Goal: Task Accomplishment & Management: Use online tool/utility

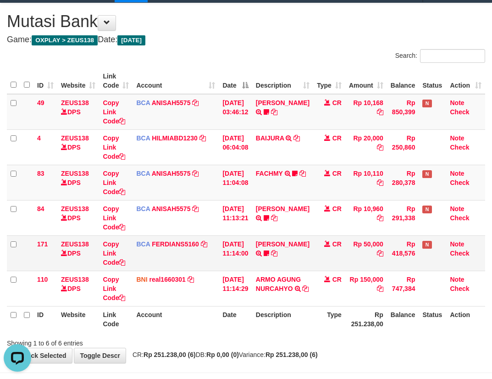
drag, startPoint x: 254, startPoint y: 247, endPoint x: 280, endPoint y: 260, distance: 28.9
click at [252, 250] on td "[DATE] 11:14:00" at bounding box center [235, 252] width 33 height 35
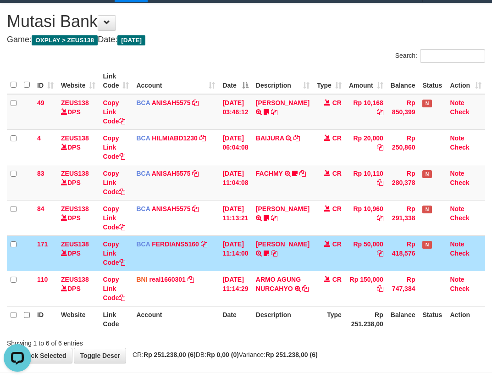
drag, startPoint x: 283, startPoint y: 260, endPoint x: 361, endPoint y: 264, distance: 77.6
click at [294, 266] on td "DONNY ARIYA TRSF E-BANKING CR 0110/FTSCY/WS95031 50000.00DONNY ARIYA readytobet…" at bounding box center [282, 252] width 61 height 35
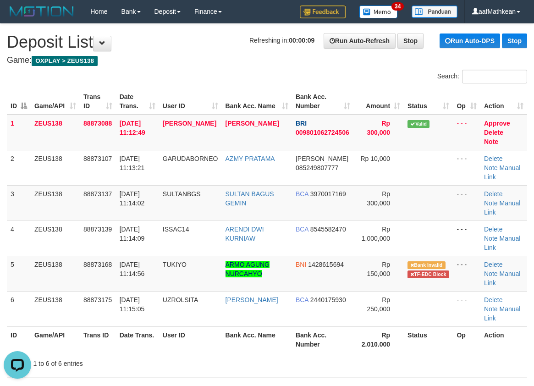
click at [189, 93] on tr "ID Game/API Trans ID Date Trans. User ID Bank Acc. Name Bank Acc. Number Amount…" at bounding box center [267, 101] width 520 height 26
drag, startPoint x: 159, startPoint y: 80, endPoint x: 1, endPoint y: 127, distance: 164.6
click at [126, 94] on th "Date Trans." at bounding box center [137, 101] width 43 height 26
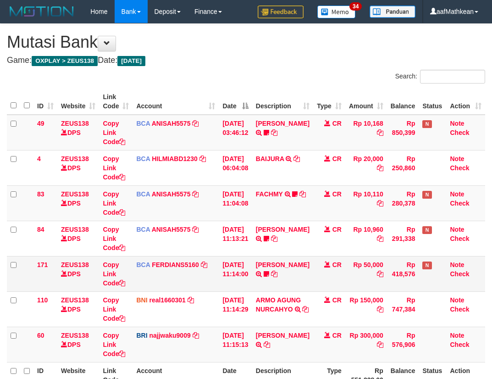
scroll to position [21, 0]
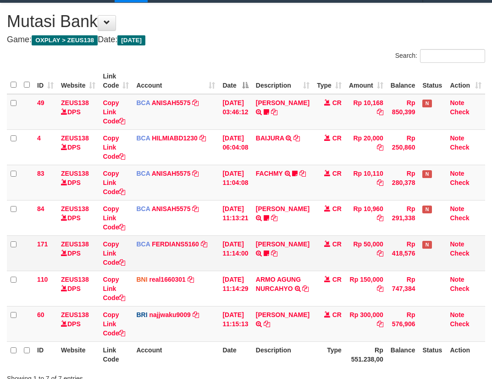
click at [454, 261] on td "Note Check" at bounding box center [466, 252] width 39 height 35
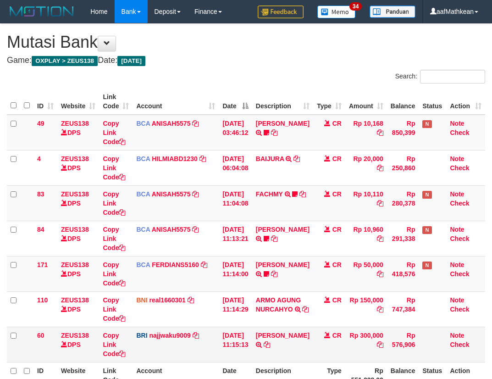
scroll to position [91, 0]
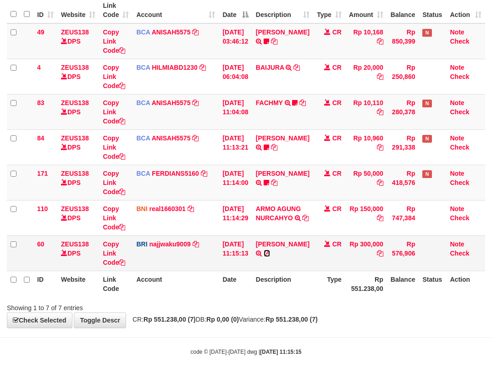
click at [270, 251] on icon at bounding box center [267, 253] width 6 height 6
click at [256, 240] on link "ALVIAN RAMLI" at bounding box center [283, 243] width 54 height 7
click at [339, 271] on tr "60 ZEUS138 DPS Copy Link Code BRI najjwaku9009 DPS SITI KURNIA NINGSIH mutasi_2…" at bounding box center [246, 252] width 478 height 35
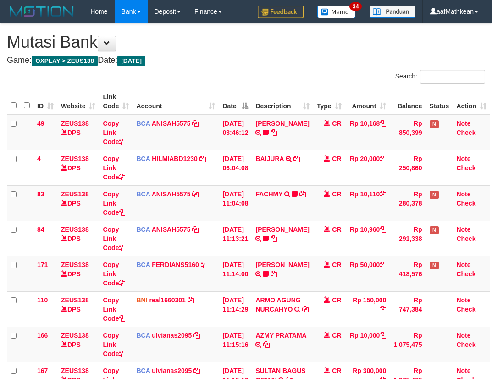
scroll to position [72, 0]
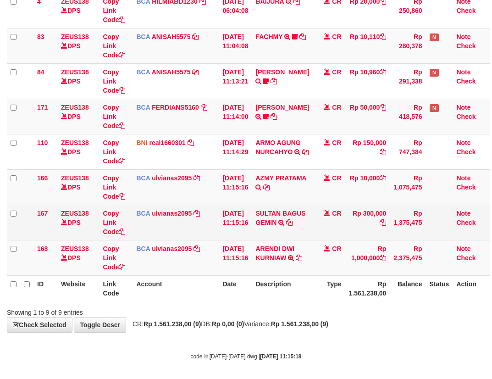
scroll to position [162, 0]
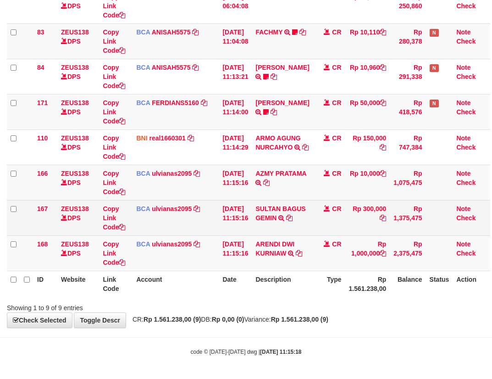
click at [296, 231] on td "SULTAN BAGUS GEMIN TRSF E-BANKING CR 0110/FTSCY/WS95031 300000.00SULTAN BAGUS G…" at bounding box center [282, 217] width 61 height 35
click at [293, 221] on icon at bounding box center [289, 218] width 6 height 6
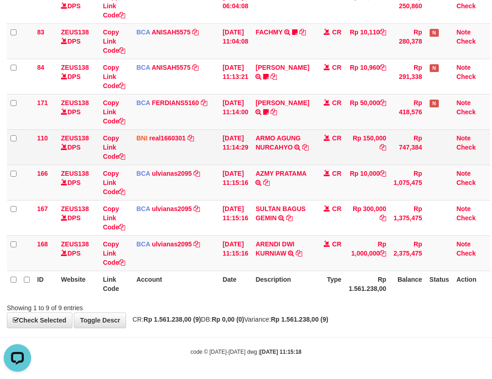
scroll to position [0, 0]
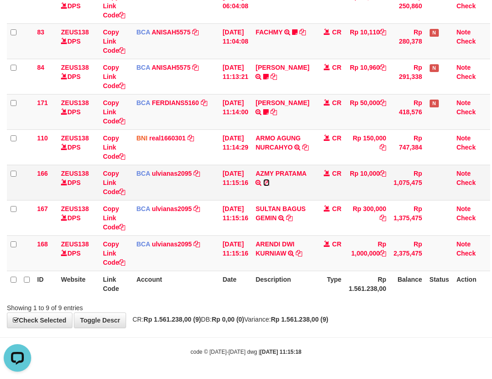
click at [263, 186] on icon at bounding box center [266, 182] width 6 height 6
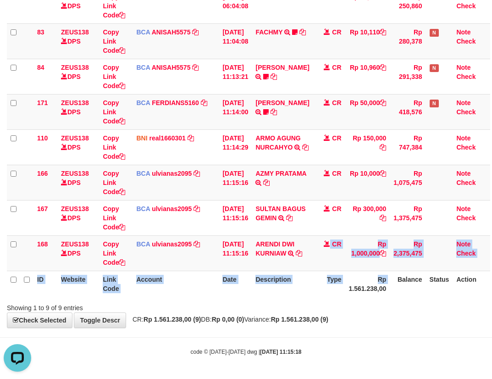
drag, startPoint x: 332, startPoint y: 277, endPoint x: 373, endPoint y: 297, distance: 45.9
click at [357, 289] on table "ID Website Link Code Account Date Description Type Amount Balance Status Action…" at bounding box center [248, 112] width 483 height 370
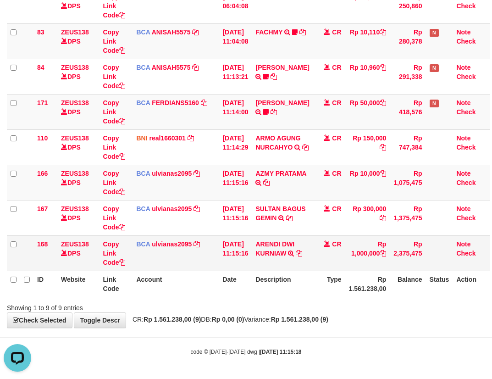
click at [268, 263] on td "ARENDI DWI KURNIAW TRSF E-BANKING CR 0110/FTSCY/WS95271 1000000.00ARENDI DWI KU…" at bounding box center [282, 252] width 61 height 35
drag, startPoint x: 266, startPoint y: 263, endPoint x: 493, endPoint y: 155, distance: 250.8
click at [296, 256] on icon at bounding box center [299, 253] width 6 height 6
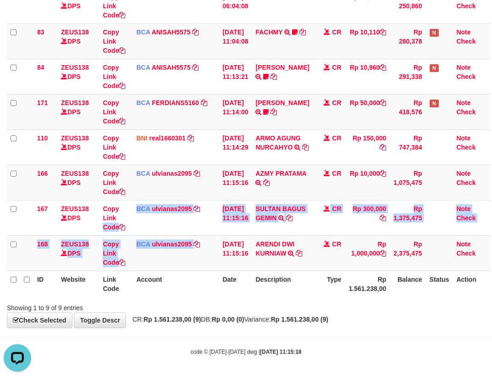
drag, startPoint x: 209, startPoint y: 269, endPoint x: 535, endPoint y: 354, distance: 336.5
click at [492, 354] on html "Toggle navigation Home Bank Account List Load By Website Group [OXPLAY] ZEUS138…" at bounding box center [246, 108] width 492 height 541
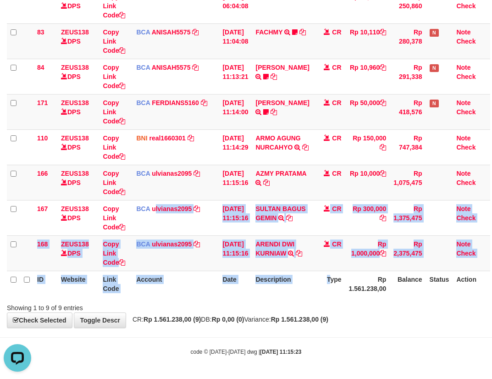
drag, startPoint x: 171, startPoint y: 233, endPoint x: 549, endPoint y: 325, distance: 388.4
click at [492, 325] on html "Toggle navigation Home Bank Account List Load By Website Group [OXPLAY] ZEUS138…" at bounding box center [246, 108] width 492 height 541
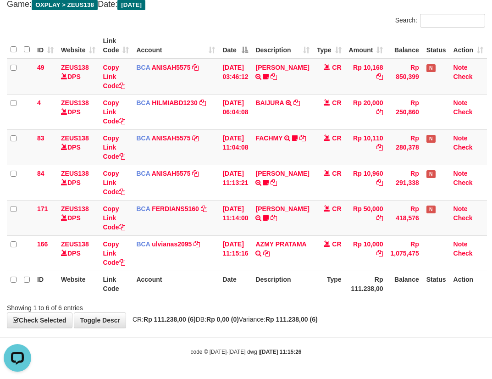
click at [396, 218] on tr "171 ZEUS138 DPS Copy Link Code BCA FERDIANS5160 DPS FERDIANSYAH mutasi_20251001…" at bounding box center [247, 217] width 480 height 35
click at [326, 209] on tbody "49 ZEUS138 DPS Copy Link Code BCA ANISAH5575 DPS ANISAH mutasi_20251001_3827 | …" at bounding box center [247, 165] width 480 height 212
click at [492, 283] on html "Toggle navigation Home Bank Account List Load By Website Group [OXPLAY] ZEUS138…" at bounding box center [246, 161] width 492 height 435
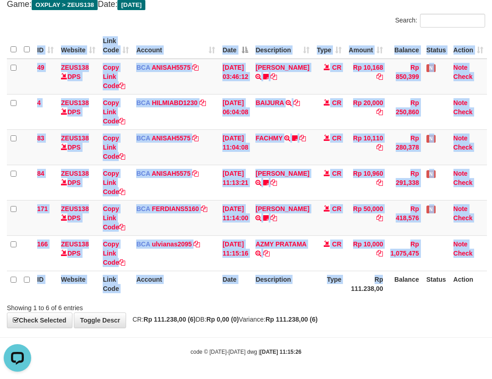
drag, startPoint x: 287, startPoint y: 289, endPoint x: 338, endPoint y: 292, distance: 50.5
click at [298, 290] on th "Description" at bounding box center [282, 284] width 61 height 26
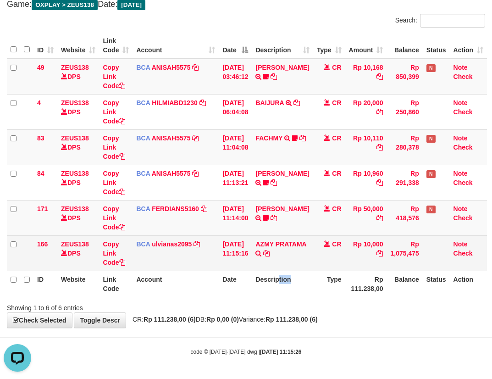
click at [332, 244] on td "CR" at bounding box center [329, 252] width 32 height 35
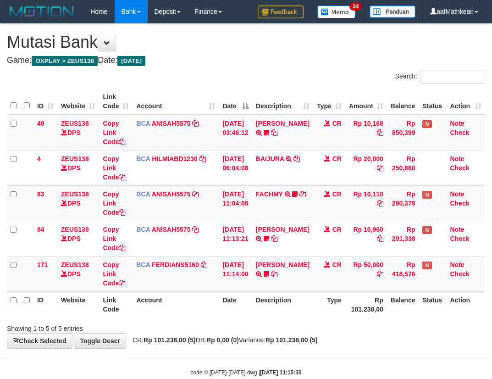
click at [341, 245] on td "CR" at bounding box center [329, 238] width 32 height 35
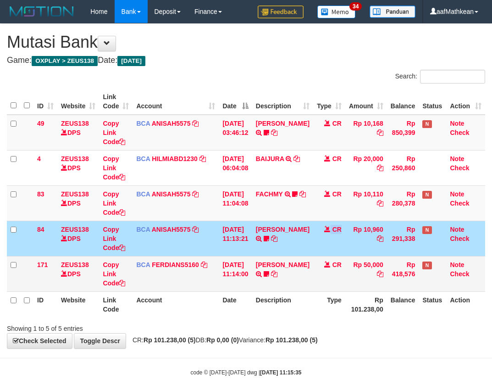
click at [243, 285] on td "[DATE] 11:14:00" at bounding box center [235, 273] width 33 height 35
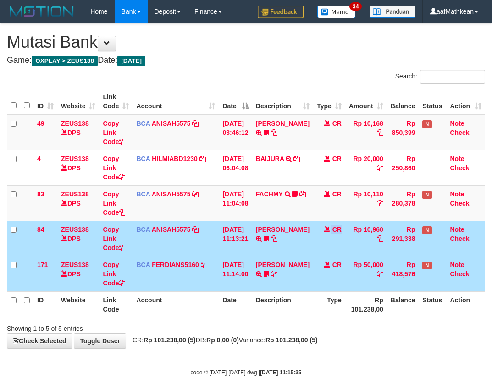
scroll to position [21, 0]
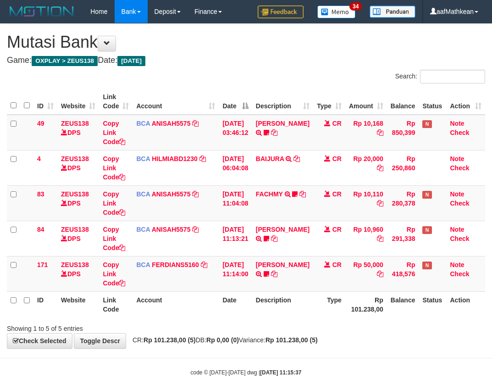
scroll to position [21, 0]
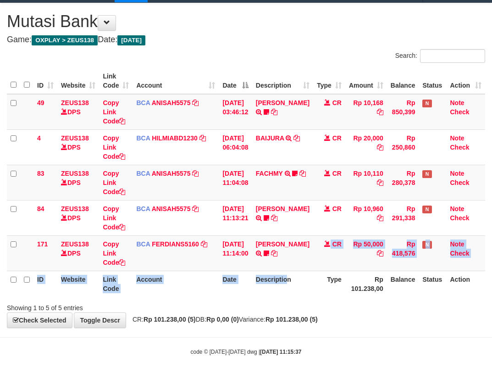
click at [376, 281] on th "Rp 101.238,00" at bounding box center [366, 284] width 42 height 26
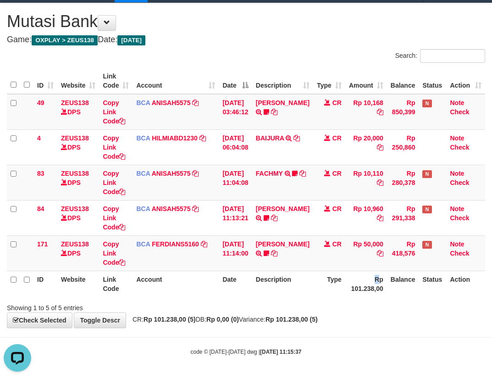
scroll to position [0, 0]
click at [479, 265] on td "Note Check" at bounding box center [466, 252] width 39 height 35
drag, startPoint x: 233, startPoint y: 228, endPoint x: 274, endPoint y: 240, distance: 41.9
click at [255, 235] on tbody "49 ZEUS138 DPS Copy Link Code BCA ANISAH5575 DPS ANISAH mutasi_20251001_3827 | …" at bounding box center [246, 182] width 478 height 177
drag, startPoint x: 311, startPoint y: 269, endPoint x: 496, endPoint y: 272, distance: 184.3
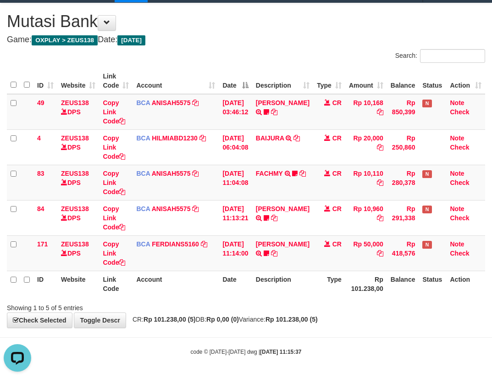
click at [317, 270] on td "CR" at bounding box center [329, 252] width 32 height 35
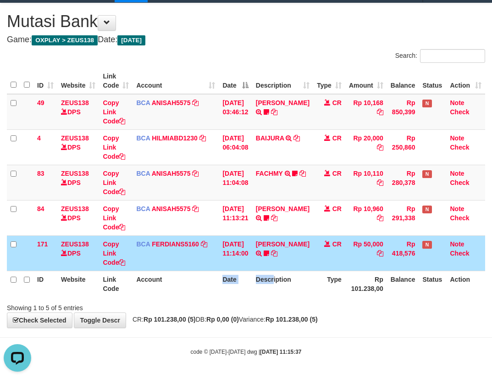
click at [296, 272] on tr "ID Website Link Code Account Date Description Type Rp 101.238,00 Balance Status…" at bounding box center [246, 284] width 478 height 26
click at [378, 286] on table "ID Website Link Code Account Date Description Type Amount Balance Status Action…" at bounding box center [246, 182] width 478 height 229
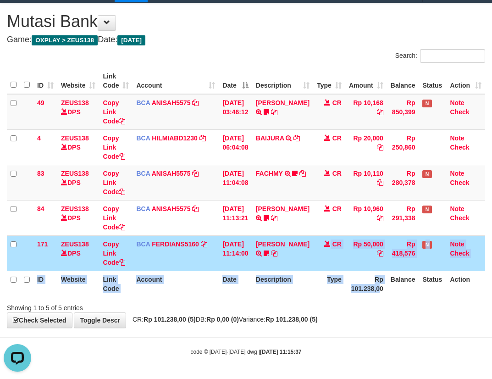
click at [271, 313] on div "**********" at bounding box center [246, 165] width 492 height 324
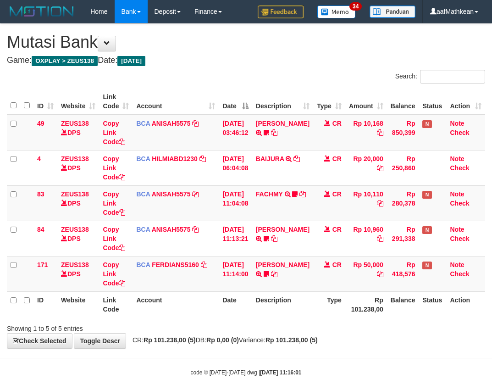
scroll to position [21, 0]
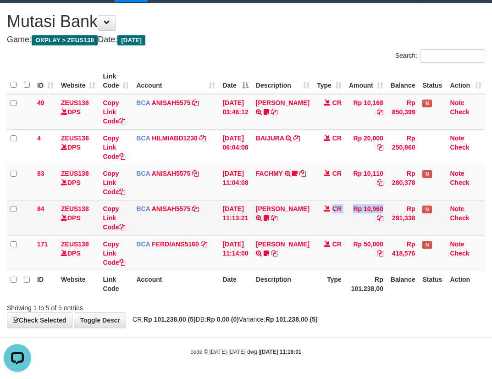
click at [345, 226] on td "Rp 10,960" at bounding box center [366, 217] width 42 height 35
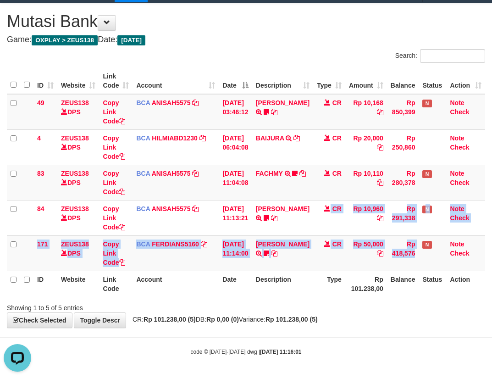
click at [492, 288] on html "Toggle navigation Home Bank Account List Load By Website Group [OXPLAY] ZEUS138…" at bounding box center [246, 178] width 492 height 399
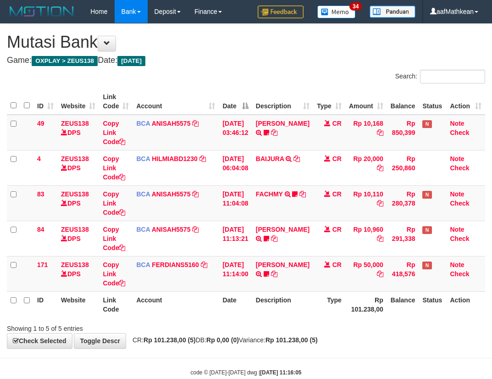
scroll to position [21, 0]
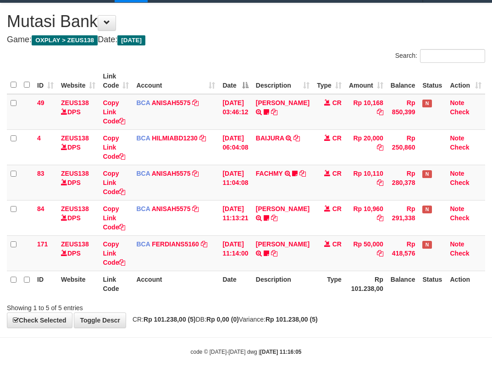
drag, startPoint x: 206, startPoint y: 255, endPoint x: 327, endPoint y: 271, distance: 122.6
click at [215, 259] on td "BCA FERDIANS5160 DPS FERDIANSYAH mutasi_20251001_4733 | 171 mutasi_20251001_473…" at bounding box center [176, 252] width 86 height 35
drag, startPoint x: 327, startPoint y: 271, endPoint x: 492, endPoint y: 261, distance: 165.4
click at [370, 270] on tr "171 ZEUS138 DPS Copy Link Code BCA FERDIANS5160 DPS FERDIANSYAH mutasi_20251001…" at bounding box center [246, 252] width 478 height 35
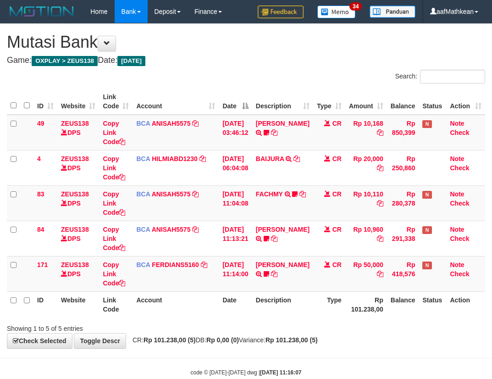
click at [275, 266] on td "[PERSON_NAME] ARIYA TRSF E-BANKING CR 0110/FTSCY/WS95031 50000.00[PERSON_NAME] …" at bounding box center [282, 273] width 61 height 35
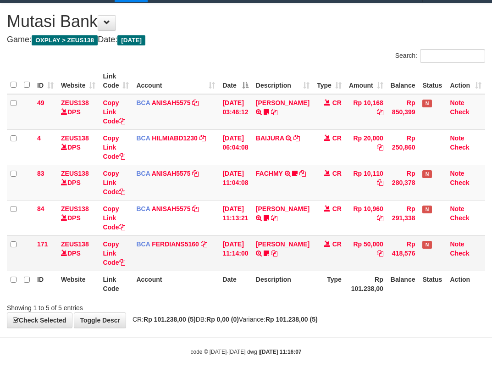
click at [277, 268] on td "DONNY ARIYA TRSF E-BANKING CR 0110/FTSCY/WS95031 50000.00DONNY ARIYA readytobet…" at bounding box center [282, 252] width 61 height 35
drag, startPoint x: 287, startPoint y: 271, endPoint x: 431, endPoint y: 245, distance: 146.9
click at [317, 270] on tr "171 ZEUS138 DPS Copy Link Code BCA FERDIANS5160 DPS FERDIANSYAH mutasi_20251001…" at bounding box center [246, 252] width 478 height 35
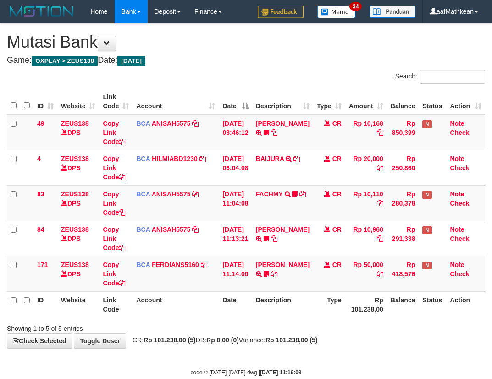
scroll to position [21, 0]
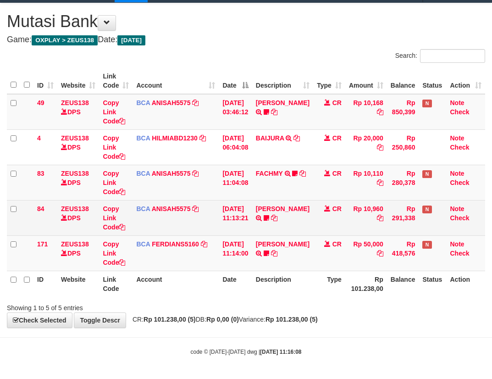
click at [165, 224] on td "BCA ANISAH5575 DPS [PERSON_NAME] mutasi_20251001_3827 | 84 mutasi_20251001_3827…" at bounding box center [176, 217] width 86 height 35
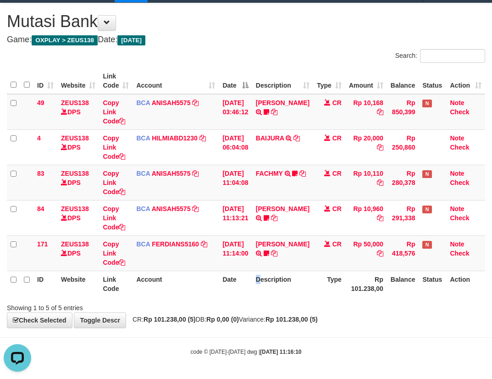
drag, startPoint x: 254, startPoint y: 284, endPoint x: 498, endPoint y: 267, distance: 244.1
click at [319, 293] on tr "ID Website Link Code Account Date Description Type Rp 101.238,00 Balance Status…" at bounding box center [246, 284] width 478 height 26
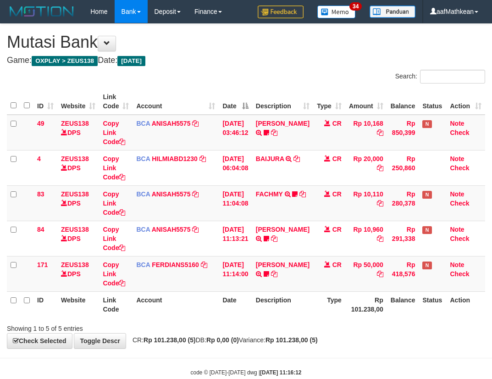
scroll to position [21, 0]
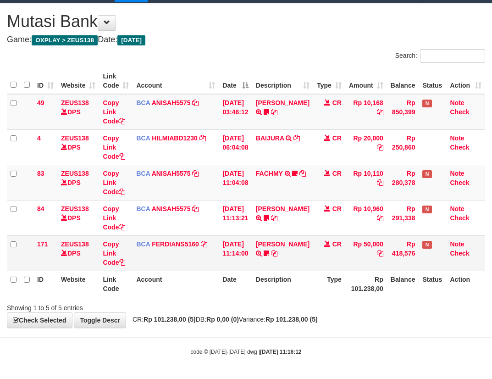
click at [252, 253] on td "[DATE] 11:14:00" at bounding box center [235, 252] width 33 height 35
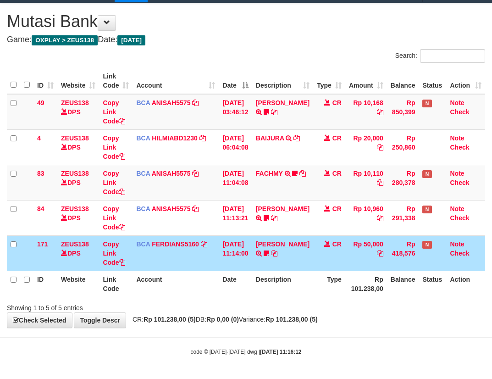
click at [252, 274] on th "Date" at bounding box center [235, 284] width 33 height 26
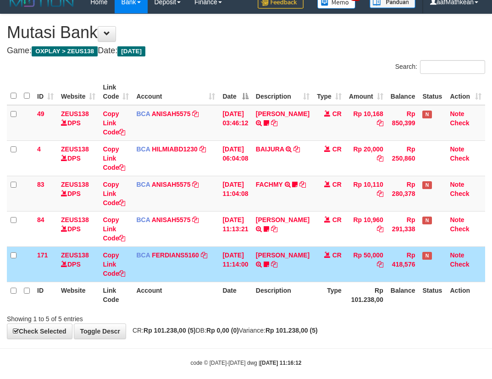
scroll to position [0, 0]
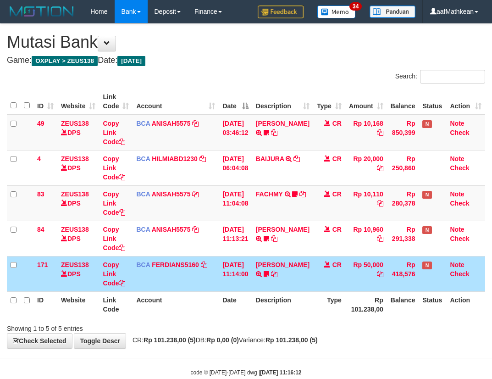
drag, startPoint x: 253, startPoint y: 274, endPoint x: 289, endPoint y: 271, distance: 35.8
click at [261, 273] on tr "171 ZEUS138 DPS Copy Link Code BCA FERDIANS5160 DPS FERDIANSYAH mutasi_20251001…" at bounding box center [246, 273] width 478 height 35
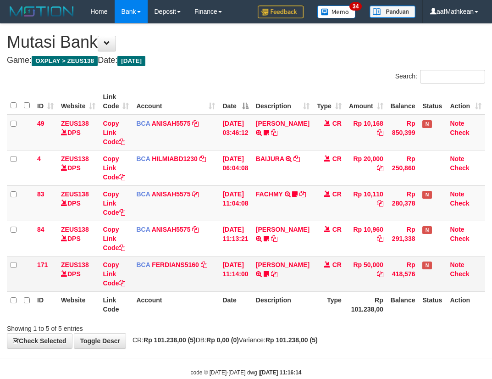
click at [298, 274] on td "DONNY ARIYA TRSF E-BANKING CR 0110/FTSCY/WS95031 50000.00DONNY ARIYA readytobet…" at bounding box center [282, 273] width 61 height 35
drag, startPoint x: 197, startPoint y: 294, endPoint x: 498, endPoint y: 281, distance: 301.1
click at [316, 270] on table "ID Website Link Code Account Date Description Type Amount Balance Status Action…" at bounding box center [246, 202] width 478 height 229
click at [298, 317] on tr "ID Website Link Code Account Date Description Type Rp 101.238,00 Balance Status…" at bounding box center [246, 304] width 478 height 26
drag, startPoint x: 255, startPoint y: 274, endPoint x: 497, endPoint y: 312, distance: 245.0
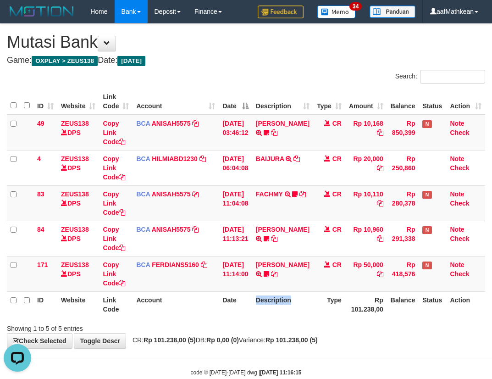
click at [278, 279] on tr "171 ZEUS138 DPS Copy Link Code BCA FERDIANS5160 DPS FERDIANSYAH mutasi_20251001…" at bounding box center [246, 273] width 478 height 35
click at [256, 270] on link at bounding box center [259, 273] width 6 height 7
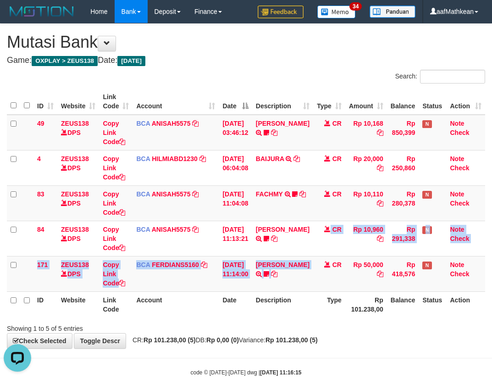
drag, startPoint x: 324, startPoint y: 263, endPoint x: 325, endPoint y: 295, distance: 32.1
click at [321, 290] on tbody "49 ZEUS138 DPS Copy Link Code BCA ANISAH5575 DPS ANISAH mutasi_20251001_3827 | …" at bounding box center [246, 203] width 478 height 177
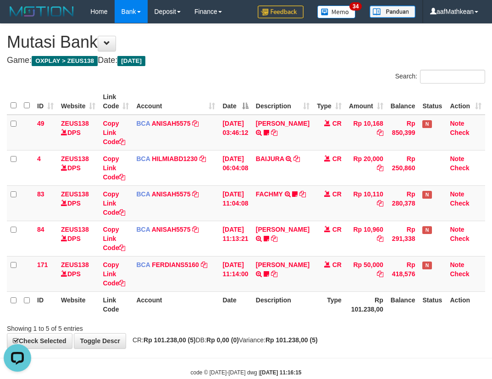
click at [311, 302] on tr "ID Website Link Code Account Date Description Type Rp 101.238,00 Balance Status…" at bounding box center [246, 304] width 478 height 26
drag, startPoint x: 311, startPoint y: 254, endPoint x: 316, endPoint y: 270, distance: 16.8
click at [314, 262] on tbody "49 ZEUS138 DPS Copy Link Code BCA ANISAH5575 DPS [PERSON_NAME] mutasi_20251001_…" at bounding box center [246, 203] width 478 height 177
click at [212, 337] on span "CR: Rp 101.238,00 (5) DB: Rp 0,00 (0) Variance: Rp 101.238,00 (5)" at bounding box center [223, 339] width 190 height 7
drag, startPoint x: 360, startPoint y: 325, endPoint x: 390, endPoint y: 332, distance: 31.1
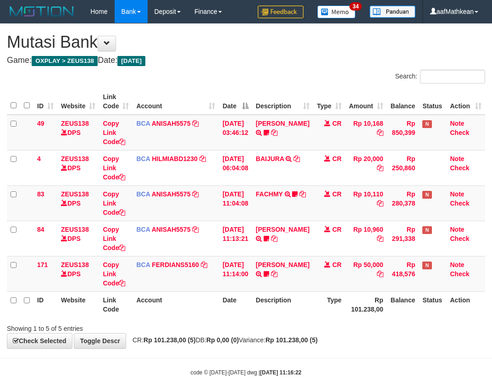
click at [368, 328] on div "Showing 1 to 5 of 5 entries" at bounding box center [246, 326] width 492 height 13
drag, startPoint x: 383, startPoint y: 332, endPoint x: 605, endPoint y: 335, distance: 221.5
click at [492, 335] on html "Toggle navigation Home Bank Account List Load By Website Group [OXPLAY] ZEUS138…" at bounding box center [246, 199] width 492 height 399
click at [331, 304] on tr "ID Website Link Code Account Date Description Type Rp 101.238,00 Balance Status…" at bounding box center [246, 304] width 478 height 26
click at [449, 330] on div "Showing 1 to 5 of 5 entries" at bounding box center [246, 326] width 492 height 13
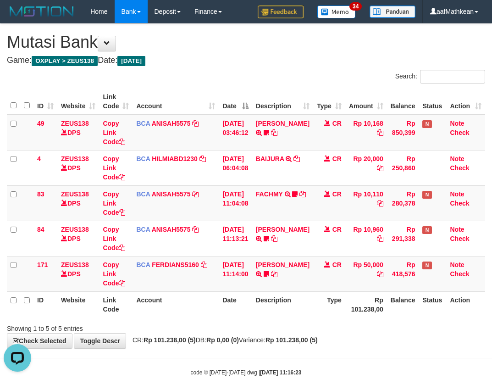
drag, startPoint x: 324, startPoint y: 247, endPoint x: 497, endPoint y: 180, distance: 186.2
click at [383, 224] on tbody "49 ZEUS138 DPS Copy Link Code BCA ANISAH5575 DPS ANISAH mutasi_20251001_3827 | …" at bounding box center [246, 203] width 478 height 177
click at [296, 253] on td "DICKI ANANTO TRSF E-BANKING CR 0110/FTSCY/WS95051 10960.002025100193313822 TRFD…" at bounding box center [282, 238] width 61 height 35
drag, startPoint x: 293, startPoint y: 326, endPoint x: 283, endPoint y: 322, distance: 10.3
click at [290, 330] on div "Showing 1 to 5 of 5 entries" at bounding box center [246, 326] width 492 height 13
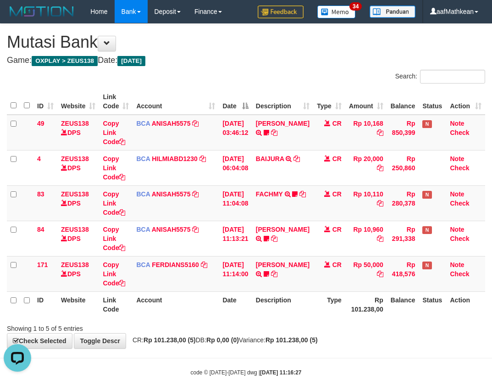
click at [290, 327] on div "Showing 1 to 5 of 5 entries" at bounding box center [246, 326] width 492 height 13
click at [278, 324] on div "Showing 1 to 5 of 5 entries" at bounding box center [246, 326] width 492 height 13
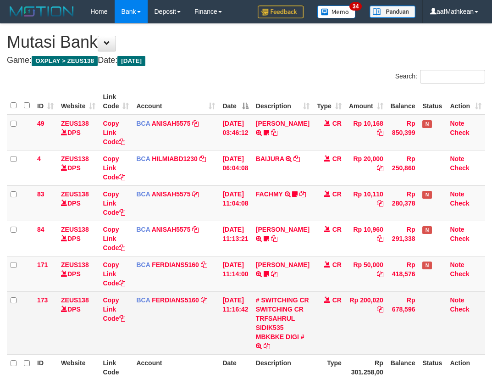
click at [317, 321] on td "CR" at bounding box center [329, 322] width 32 height 63
click at [318, 320] on td "CR" at bounding box center [329, 322] width 32 height 63
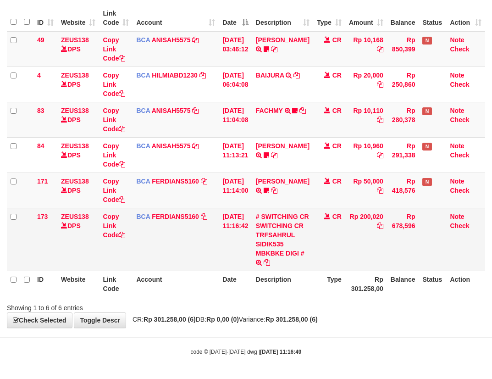
scroll to position [102, 0]
click at [288, 242] on link "# SWITCHING CR SWITCHING CR TRFSAHRUL SIDIK535 MBKBKE DIGI #" at bounding box center [282, 235] width 53 height 44
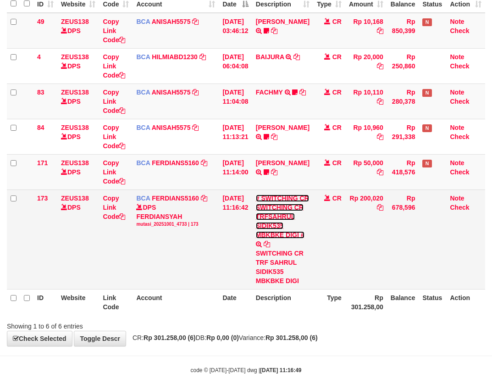
click at [287, 234] on link "# SWITCHING CR SWITCHING CR TRFSAHRUL SIDIK535 MBKBKE DIGI #" at bounding box center [282, 216] width 53 height 44
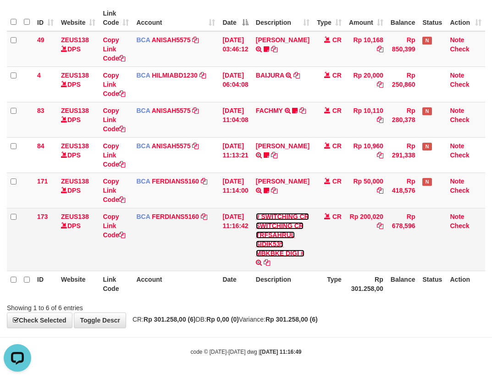
click at [287, 234] on link "# SWITCHING CR SWITCHING CR TRFSAHRUL SIDIK535 MBKBKE DIGI #" at bounding box center [282, 235] width 53 height 44
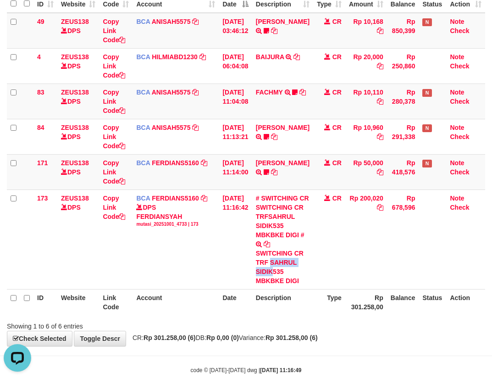
drag, startPoint x: 261, startPoint y: 287, endPoint x: 497, endPoint y: 157, distance: 270.1
click at [282, 289] on td "# SWITCHING CR SWITCHING CR TRFSAHRUL SIDIK535 MBKBKE DIGI # SWITCHING CR TRF S…" at bounding box center [282, 238] width 61 height 99
copy div "SAHRUL SIDIK"
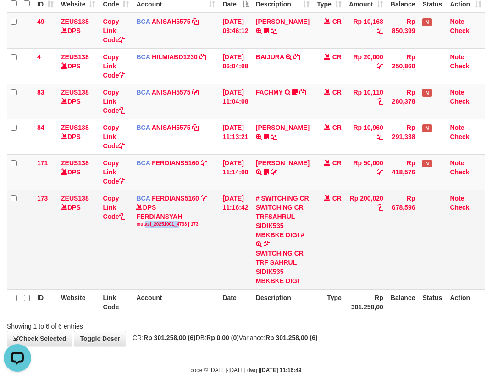
click at [266, 280] on tr "173 ZEUS138 DPS Copy Link Code BCA FERDIANS5160 DPS FERDIANSYAH mutasi_20251001…" at bounding box center [246, 238] width 478 height 99
click at [244, 227] on td "01/10/2025 11:16:42" at bounding box center [235, 238] width 33 height 99
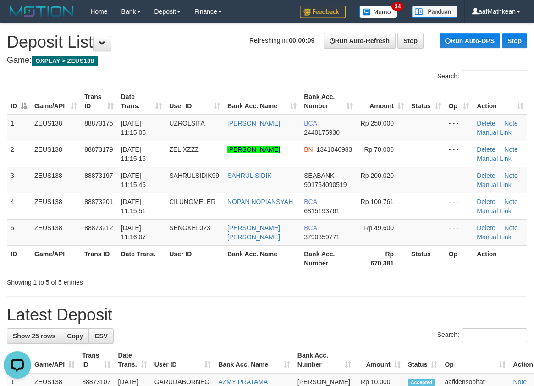
click at [51, 104] on th "Game/API" at bounding box center [56, 101] width 50 height 26
click at [486, 182] on link "Manual Link" at bounding box center [494, 184] width 35 height 7
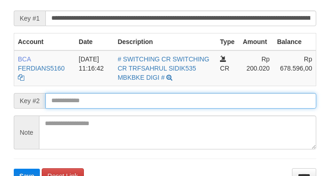
click at [14, 169] on button "Save" at bounding box center [27, 176] width 26 height 15
drag, startPoint x: 125, startPoint y: 107, endPoint x: 117, endPoint y: 108, distance: 8.3
click at [124, 108] on input "text" at bounding box center [180, 101] width 271 height 16
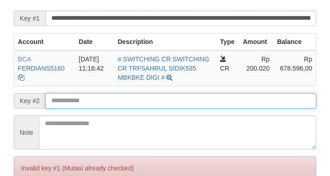
click at [118, 111] on form "**********" at bounding box center [165, 102] width 303 height 223
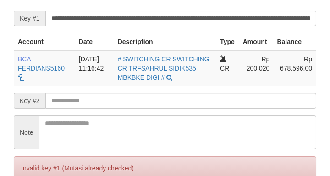
scroll to position [198, 0]
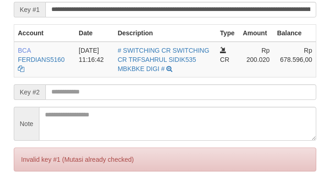
click at [116, 110] on form "**********" at bounding box center [165, 93] width 303 height 223
drag, startPoint x: 116, startPoint y: 109, endPoint x: 119, endPoint y: 106, distance: 4.9
click at [122, 113] on form "**********" at bounding box center [165, 93] width 303 height 223
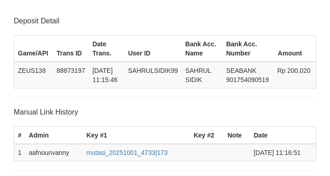
scroll to position [197, 0]
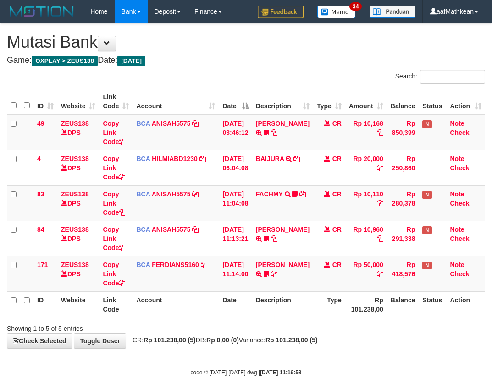
click at [291, 311] on th "Description" at bounding box center [282, 304] width 61 height 26
click at [295, 314] on th "Description" at bounding box center [282, 304] width 61 height 26
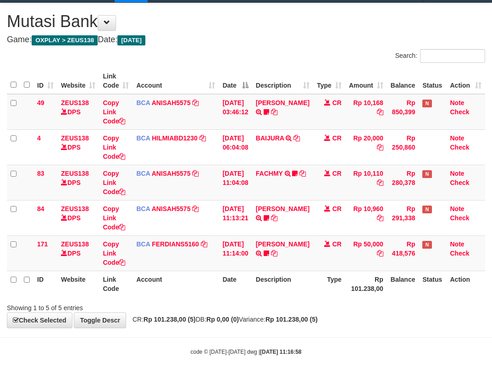
drag, startPoint x: 292, startPoint y: 303, endPoint x: 298, endPoint y: 302, distance: 6.5
click at [292, 309] on div "Search: ID Website Link Code Account Date Description Type Amount Balance Statu…" at bounding box center [246, 180] width 478 height 263
drag, startPoint x: 326, startPoint y: 304, endPoint x: 494, endPoint y: 294, distance: 168.6
click at [480, 295] on div "Search: ID Website Link Code Account Date Description Type Amount Balance Statu…" at bounding box center [246, 180] width 478 height 263
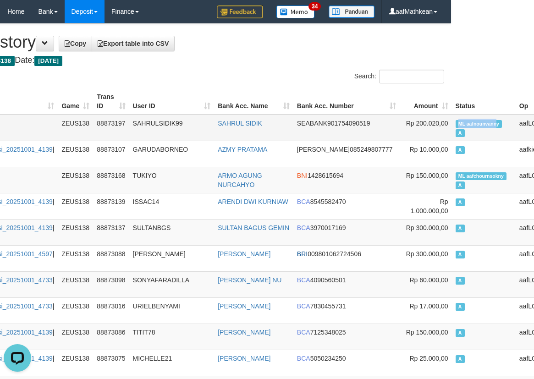
drag, startPoint x: 442, startPoint y: 123, endPoint x: 451, endPoint y: 124, distance: 9.7
click at [456, 124] on span "ML aafnounvanny" at bounding box center [479, 124] width 47 height 8
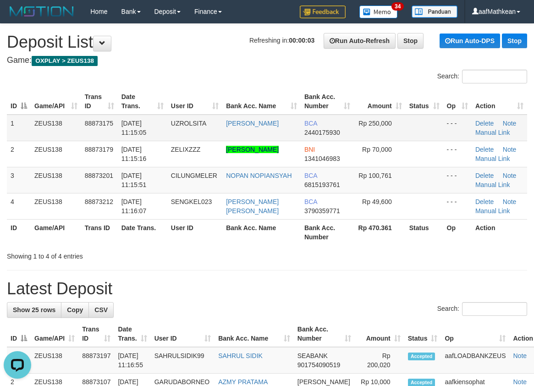
click at [78, 97] on th "Game/API" at bounding box center [56, 101] width 50 height 26
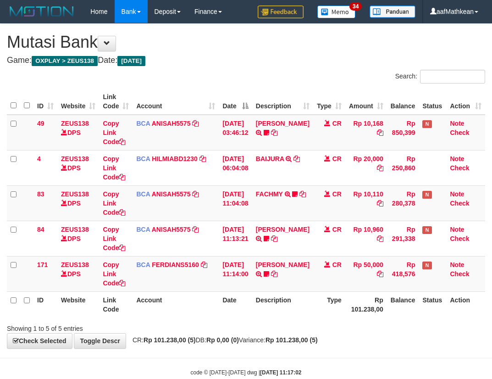
scroll to position [21, 0]
click at [166, 291] on th "Account" at bounding box center [176, 304] width 86 height 26
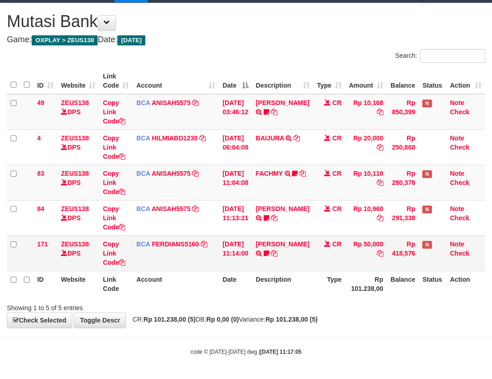
click at [250, 270] on td "[DATE] 11:14:00" at bounding box center [235, 252] width 33 height 35
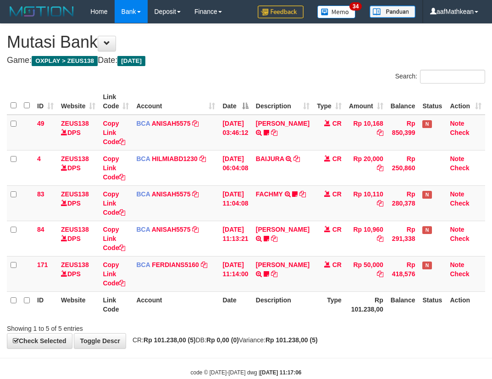
scroll to position [21, 0]
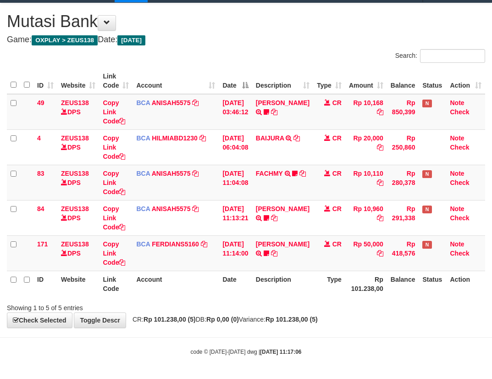
click at [240, 262] on td "01/10/2025 11:14:00" at bounding box center [235, 252] width 33 height 35
click at [246, 282] on th "Date" at bounding box center [235, 284] width 33 height 26
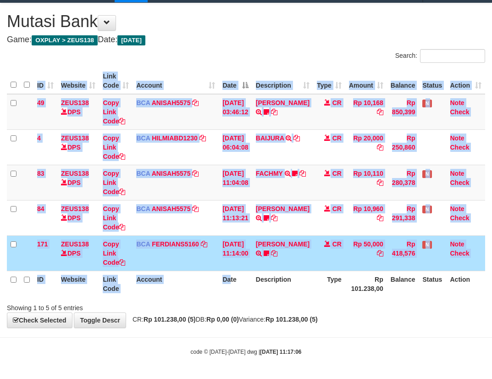
drag, startPoint x: 231, startPoint y: 284, endPoint x: 238, endPoint y: 288, distance: 7.4
click at [232, 298] on div "ID Website Link Code Account Date Description Type Amount Balance Status Action…" at bounding box center [246, 182] width 492 height 234
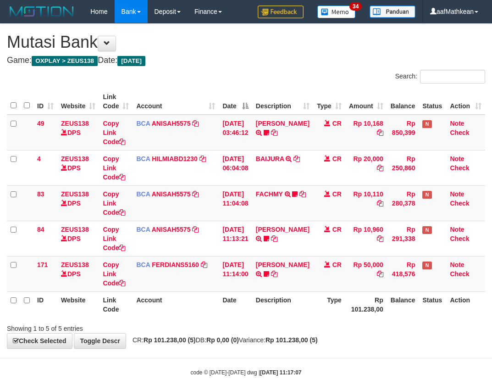
scroll to position [21, 0]
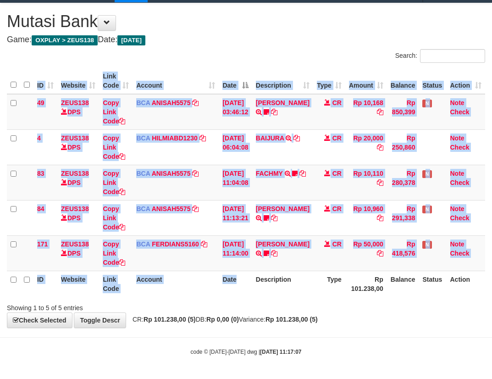
click at [234, 295] on th "Date" at bounding box center [235, 284] width 33 height 26
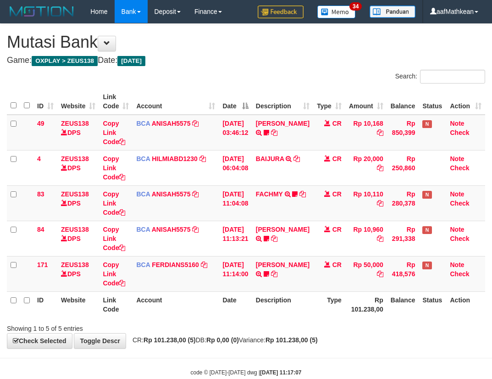
scroll to position [21, 0]
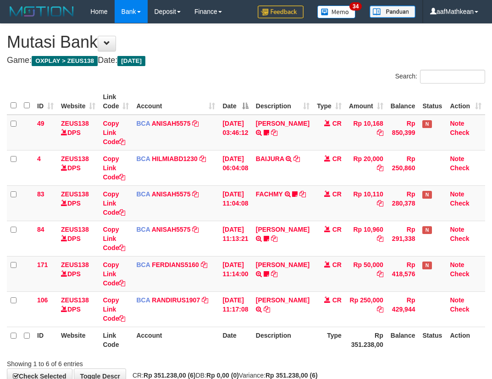
scroll to position [21, 0]
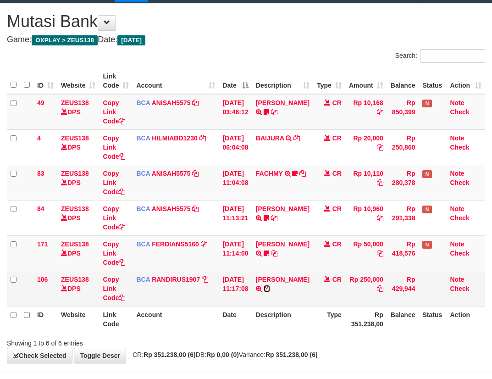
click at [264, 292] on icon at bounding box center [267, 288] width 6 height 6
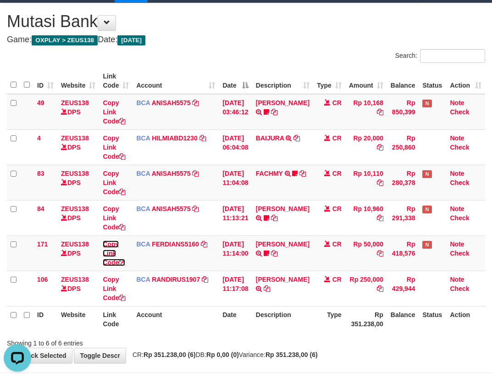
scroll to position [0, 0]
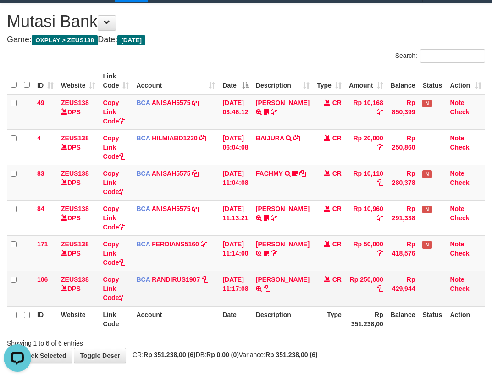
drag, startPoint x: 204, startPoint y: 319, endPoint x: 464, endPoint y: 305, distance: 260.3
click at [235, 323] on tr "ID Website Link Code Account Date Description Type Rp 351.238,00 Balance Status…" at bounding box center [246, 319] width 478 height 26
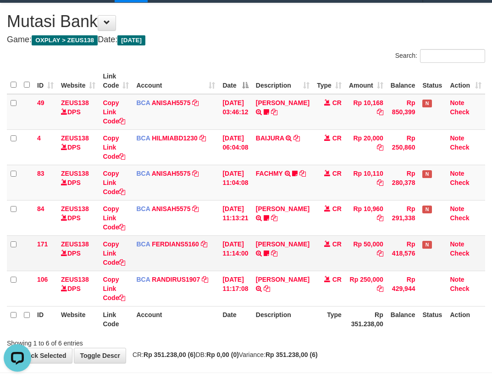
click at [226, 253] on tr "171 ZEUS138 DPS Copy Link Code BCA FERDIANS5160 DPS FERDIANSYAH mutasi_20251001…" at bounding box center [246, 252] width 478 height 35
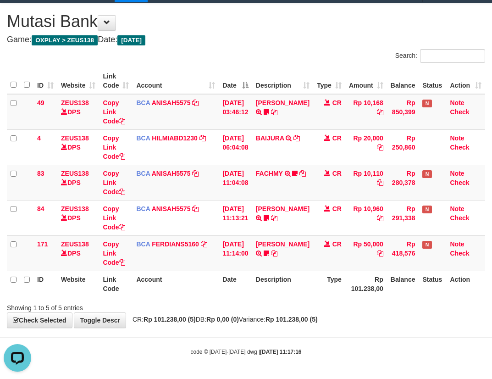
drag, startPoint x: 88, startPoint y: 272, endPoint x: 391, endPoint y: 296, distance: 304.0
click at [92, 275] on th "Website" at bounding box center [78, 284] width 42 height 26
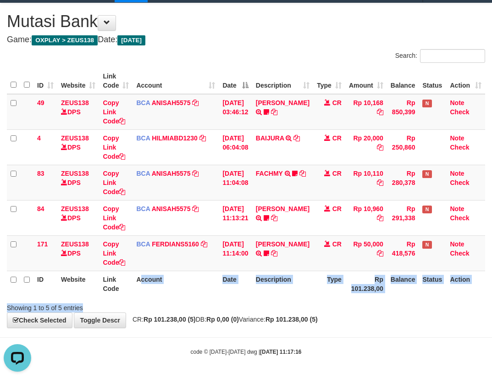
click at [279, 301] on div "Search: ID Website Link Code Account Date Description Type Amount Balance Statu…" at bounding box center [246, 180] width 478 height 263
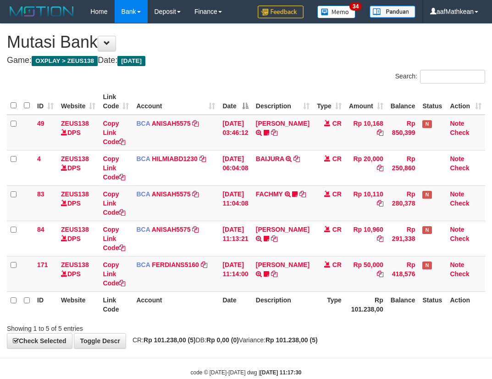
scroll to position [21, 0]
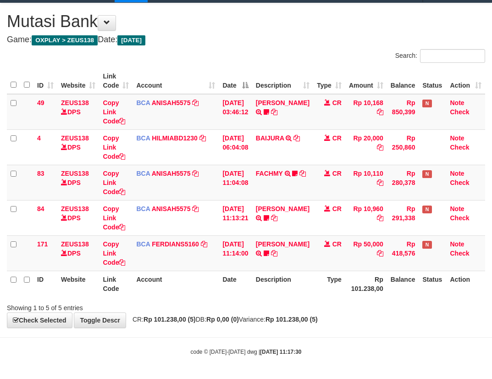
drag, startPoint x: 236, startPoint y: 313, endPoint x: 243, endPoint y: 316, distance: 7.0
click at [236, 314] on div "**********" at bounding box center [246, 165] width 492 height 324
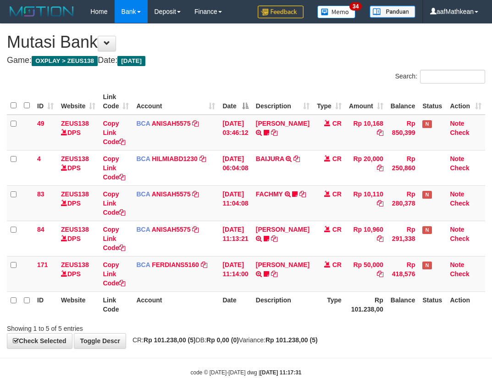
scroll to position [21, 0]
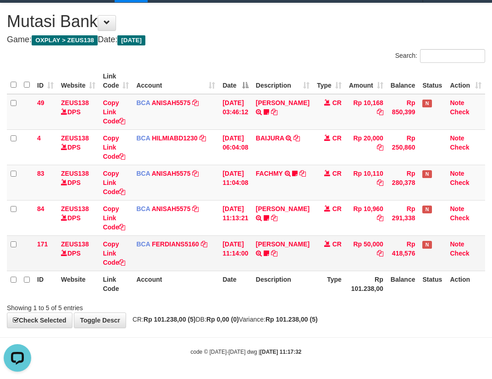
click at [273, 268] on td "DONNY ARIYA TRSF E-BANKING CR 0110/FTSCY/WS95031 50000.00DONNY ARIYA readytobet…" at bounding box center [282, 252] width 61 height 35
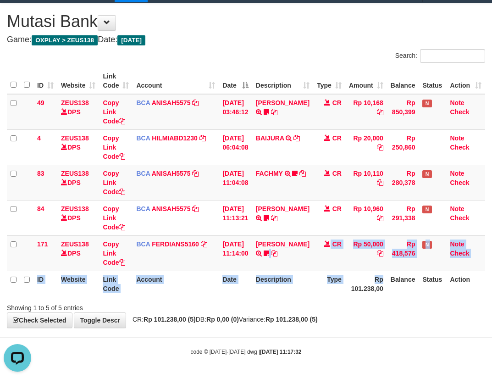
drag, startPoint x: 278, startPoint y: 272, endPoint x: 497, endPoint y: 260, distance: 219.1
click at [426, 272] on table "ID Website Link Code Account Date Description Type Amount Balance Status Action…" at bounding box center [246, 182] width 478 height 229
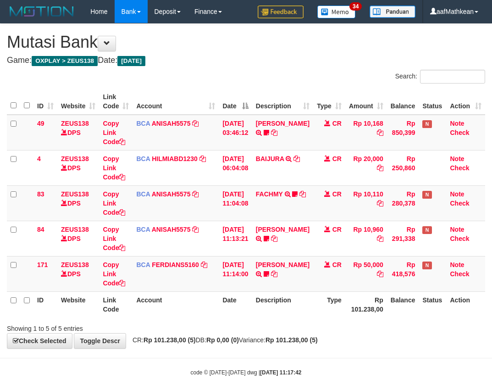
scroll to position [21, 0]
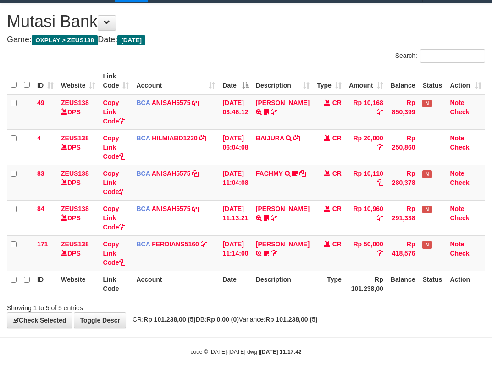
click at [270, 304] on div "Search: ID Website Link Code Account Date Description Type Amount Balance Statu…" at bounding box center [246, 180] width 478 height 263
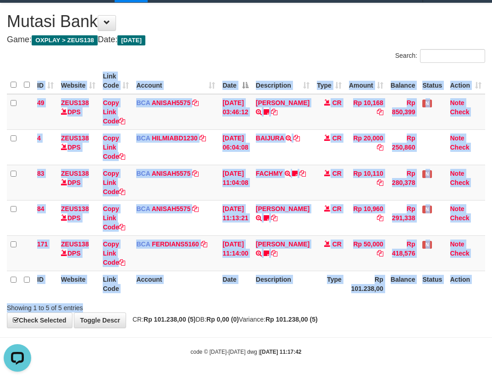
scroll to position [0, 0]
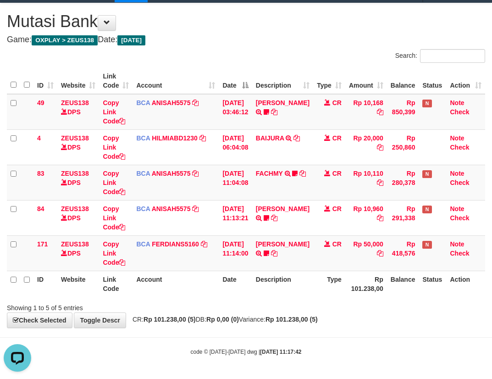
click at [245, 288] on tr "ID Website Link Code Account Date Description Type Rp 101.238,00 Balance Status…" at bounding box center [246, 284] width 478 height 26
click at [234, 295] on th "Date" at bounding box center [235, 284] width 33 height 26
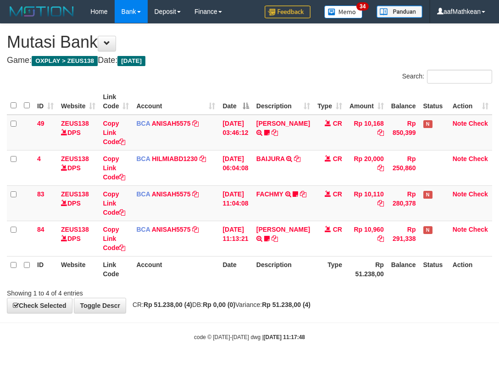
click at [237, 282] on div "ID Website Link Code Account Date Description Type Amount Balance Status Action…" at bounding box center [249, 185] width 499 height 199
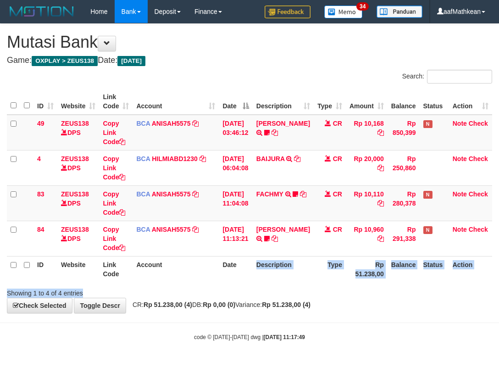
click at [255, 284] on div "ID Website Link Code Account Date Description Type Amount Balance Status Action…" at bounding box center [249, 185] width 499 height 199
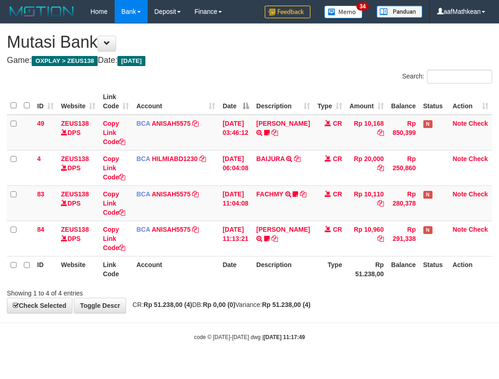
click at [270, 271] on th "Description" at bounding box center [283, 269] width 61 height 26
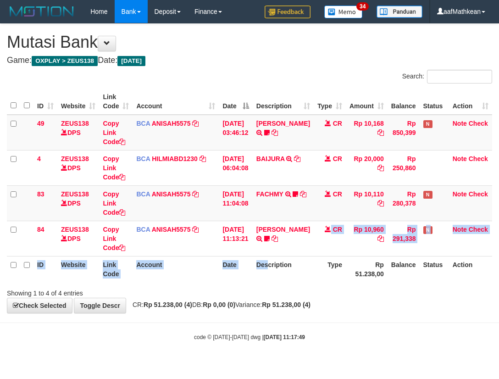
click at [278, 269] on table "ID Website Link Code Account Date Description Type Amount Balance Status Action…" at bounding box center [249, 184] width 485 height 193
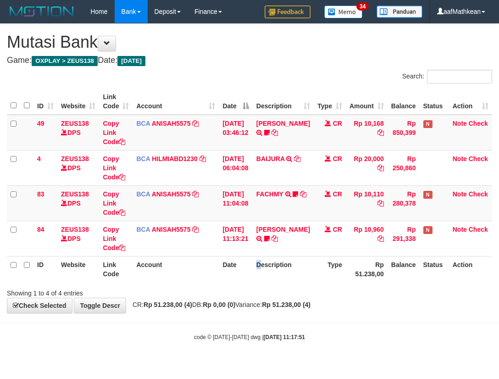
click at [260, 270] on th "Description" at bounding box center [283, 269] width 61 height 26
click at [266, 287] on div "Search: ID Website Link Code Account Date Description Type Amount Balance Statu…" at bounding box center [249, 184] width 485 height 228
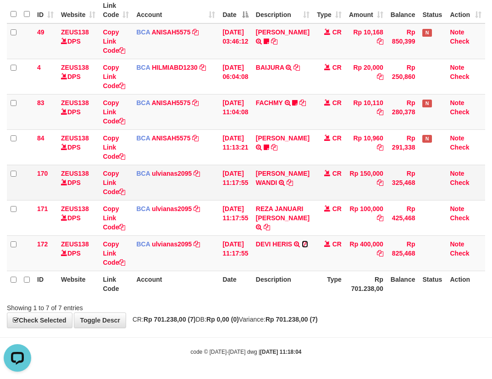
drag, startPoint x: 264, startPoint y: 252, endPoint x: 368, endPoint y: 174, distance: 130.3
click at [302, 247] on icon at bounding box center [305, 244] width 6 height 6
click at [287, 182] on icon at bounding box center [290, 182] width 6 height 6
drag, startPoint x: 284, startPoint y: 259, endPoint x: 331, endPoint y: 276, distance: 49.6
click at [296, 268] on td "DEVI HERIS TRSF E-BANKING CR 10/01 ZEU51 DEVI HERIS" at bounding box center [282, 252] width 61 height 35
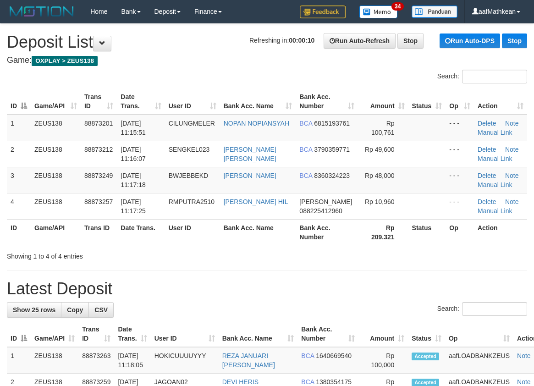
scroll to position [199, 0]
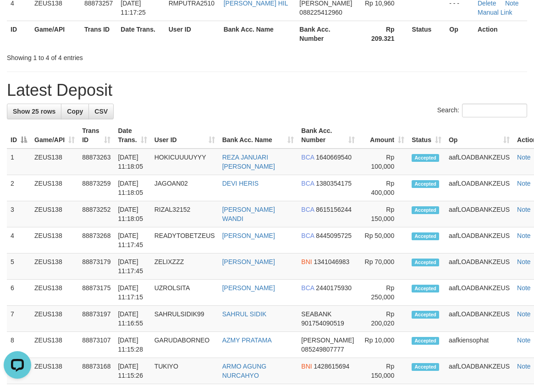
scroll to position [0, 0]
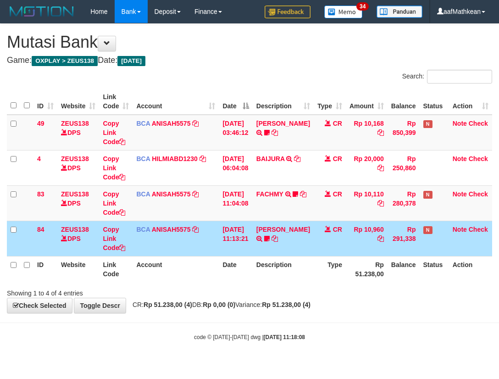
click at [288, 254] on td "DICKI ANANTO TRSF E-BANKING CR 0110/FTSCY/WS95051 10960.002025100193313822 TRFD…" at bounding box center [283, 238] width 61 height 35
drag, startPoint x: 307, startPoint y: 264, endPoint x: 497, endPoint y: 335, distance: 202.3
click at [343, 294] on div "Search: ID Website Link Code Account Date Description Type Amount Balance Statu…" at bounding box center [249, 184] width 485 height 228
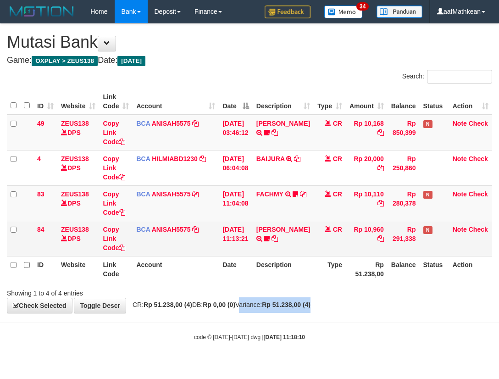
click at [158, 233] on td "BCA ANISAH5575 DPS ANISAH mutasi_20251001_3827 | 84 mutasi_20251001_3827 | 84" at bounding box center [176, 238] width 86 height 35
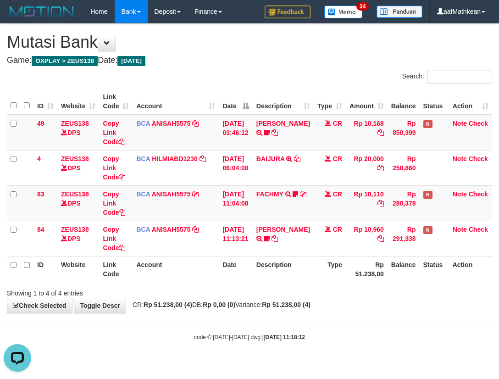
click at [283, 289] on div "Showing 1 to 4 of 4 entries" at bounding box center [249, 291] width 499 height 13
drag, startPoint x: 278, startPoint y: 293, endPoint x: 274, endPoint y: 291, distance: 4.7
click at [275, 294] on div "Showing 1 to 4 of 4 entries" at bounding box center [249, 291] width 499 height 13
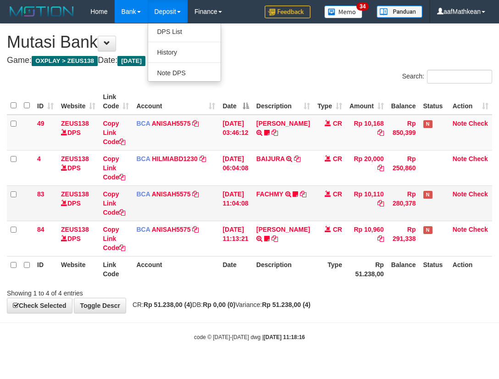
click at [233, 214] on tbody "49 ZEUS138 DPS Copy Link Code BCA ANISAH5575 DPS ANISAH mutasi_20251001_3827 | …" at bounding box center [249, 186] width 485 height 142
click at [251, 281] on th "Date" at bounding box center [235, 269] width 33 height 26
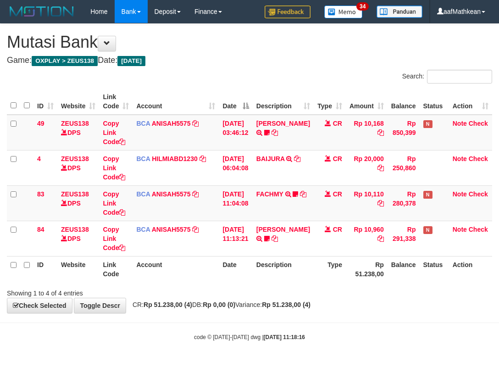
click at [261, 280] on th "Description" at bounding box center [283, 269] width 61 height 26
drag, startPoint x: 0, startPoint y: 0, endPoint x: 270, endPoint y: 265, distance: 378.7
click at [270, 265] on th "Description" at bounding box center [283, 269] width 61 height 26
click at [307, 266] on th "Description" at bounding box center [283, 269] width 61 height 26
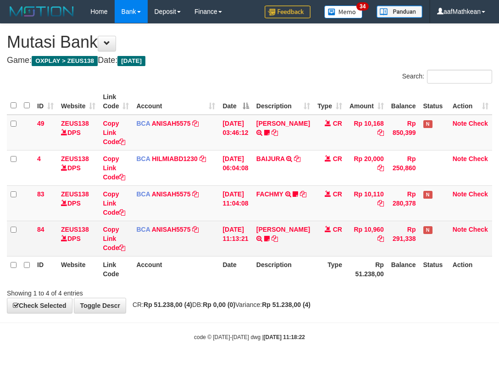
click at [304, 251] on td "[PERSON_NAME] TRSF E-BANKING CR 0110/FTSCY/WS95051 10960.002025100193313822 TRF…" at bounding box center [283, 238] width 61 height 35
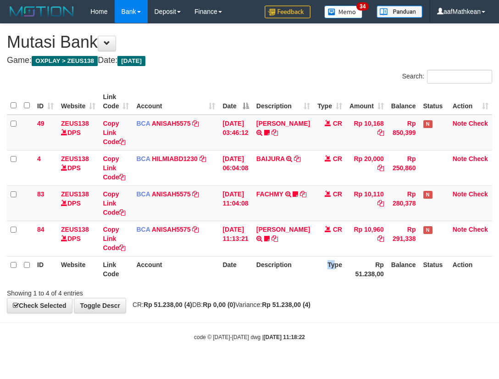
drag, startPoint x: 330, startPoint y: 263, endPoint x: 495, endPoint y: 253, distance: 165.4
click at [349, 268] on tr "ID Website Link Code Account Date Description Type Rp 51.238,00 Balance Status …" at bounding box center [249, 269] width 485 height 26
drag, startPoint x: 304, startPoint y: 250, endPoint x: 496, endPoint y: 293, distance: 196.8
click at [338, 264] on table "ID Website Link Code Account Date Description Type Amount Balance Status Action…" at bounding box center [249, 184] width 485 height 193
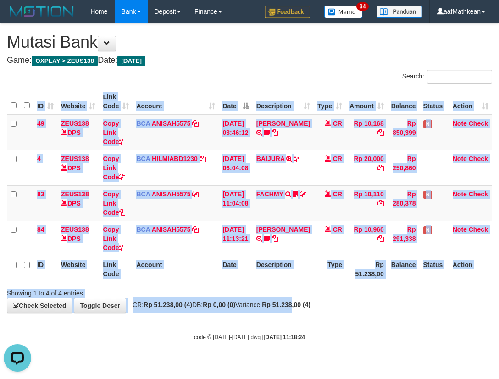
click at [360, 313] on body "Toggle navigation Home Bank Account List Load By Website Group [OXPLAY] ZEUS138…" at bounding box center [249, 182] width 499 height 364
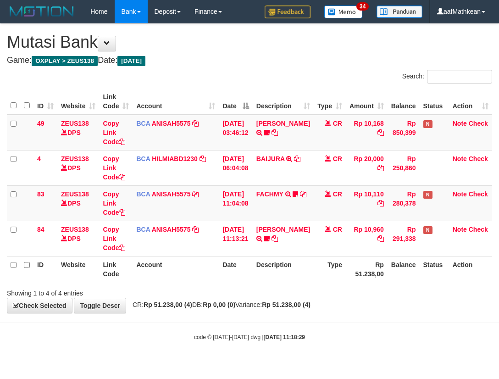
drag, startPoint x: 249, startPoint y: 315, endPoint x: 297, endPoint y: 309, distance: 48.2
click at [264, 315] on body "Toggle navigation Home Bank Account List Load By Website Group [OXPLAY] ZEUS138…" at bounding box center [249, 182] width 499 height 364
drag, startPoint x: 269, startPoint y: 254, endPoint x: 291, endPoint y: 264, distance: 24.3
click at [280, 260] on table "ID Website Link Code Account Date Description Type Amount Balance Status Action…" at bounding box center [249, 184] width 485 height 193
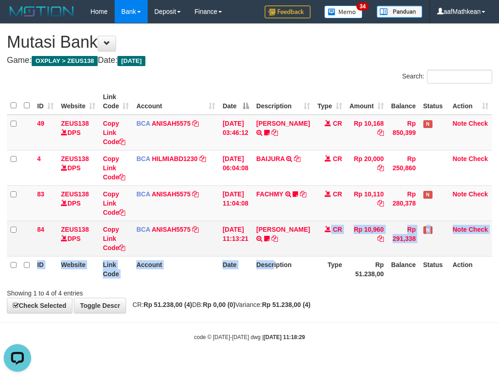
drag, startPoint x: 268, startPoint y: 235, endPoint x: 309, endPoint y: 252, distance: 44.8
click at [273, 238] on tr "84 ZEUS138 DPS Copy Link Code BCA ANISAH5575 DPS ANISAH mutasi_20251001_3827 | …" at bounding box center [249, 238] width 485 height 35
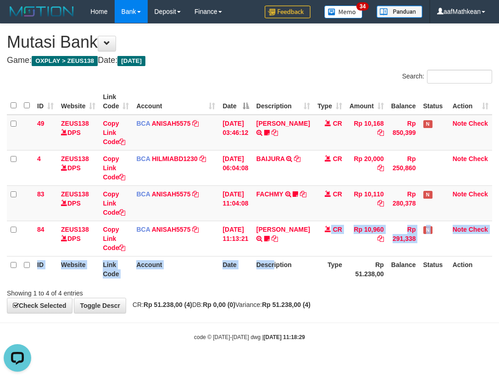
click at [492, 262] on tr "ID Website Link Code Account Date Description Type Rp 51.238,00 Balance Status …" at bounding box center [249, 269] width 485 height 26
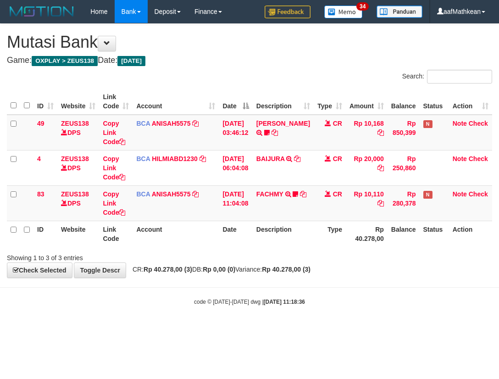
click at [280, 290] on body "Toggle navigation Home Bank Account List Load By Website Group [OXPLAY] ZEUS138…" at bounding box center [249, 164] width 499 height 329
drag, startPoint x: 260, startPoint y: 243, endPoint x: 284, endPoint y: 259, distance: 28.9
click at [263, 246] on th "Description" at bounding box center [283, 234] width 61 height 26
click at [282, 259] on div "Showing 1 to 3 of 3 entries" at bounding box center [249, 255] width 499 height 13
drag, startPoint x: 305, startPoint y: 253, endPoint x: 367, endPoint y: 225, distance: 67.7
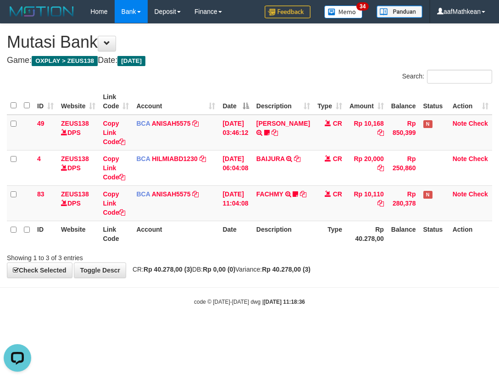
click at [339, 238] on div "Search: ID Website Link Code Account Date Description Type Amount Balance Statu…" at bounding box center [249, 166] width 485 height 193
click at [208, 271] on div "**********" at bounding box center [249, 151] width 499 height 254
click at [235, 271] on strong "Rp 0,00 (0)" at bounding box center [219, 268] width 33 height 7
click at [289, 252] on div "Showing 1 to 3 of 3 entries" at bounding box center [249, 255] width 499 height 13
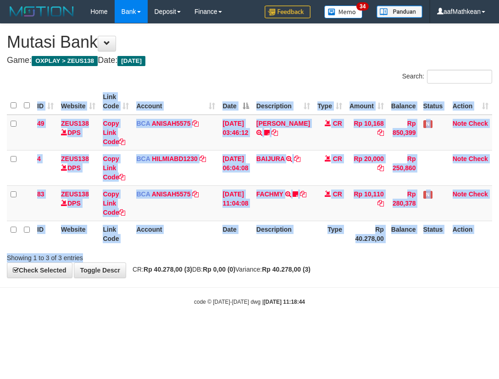
click at [266, 249] on div "Search: ID Website Link Code Account Date Description Type Amount Balance Statu…" at bounding box center [249, 166] width 485 height 193
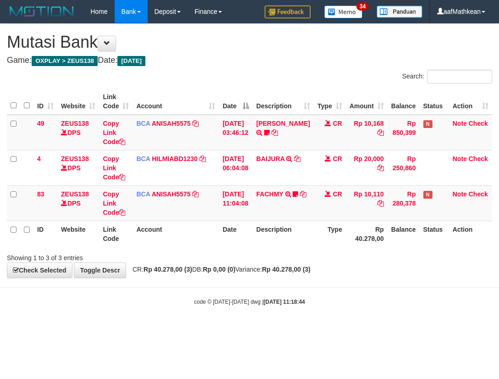
drag, startPoint x: 277, startPoint y: 248, endPoint x: 375, endPoint y: 246, distance: 97.7
click at [304, 249] on div "Search: ID Website Link Code Account Date Description Type Amount Balance Statu…" at bounding box center [249, 166] width 485 height 193
click at [333, 310] on body "Toggle navigation Home Bank Account List Load By Website Group [OXPLAY] ZEUS138…" at bounding box center [249, 164] width 499 height 329
drag, startPoint x: 333, startPoint y: 310, endPoint x: 330, endPoint y: 316, distance: 6.6
click at [330, 322] on body "Toggle navigation Home Bank Account List Load By Website Group [OXPLAY] ZEUS138…" at bounding box center [249, 164] width 499 height 329
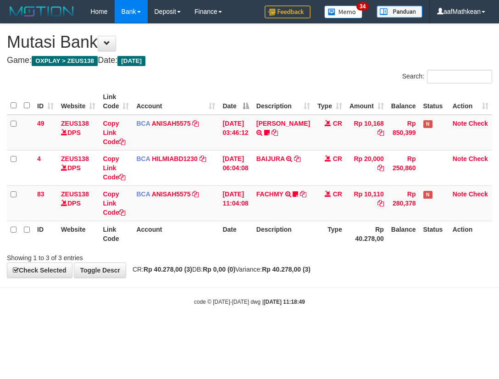
click at [328, 314] on body "Toggle navigation Home Bank Account List Load By Website Group [OXPLAY] ZEUS138…" at bounding box center [249, 164] width 499 height 329
click at [320, 307] on body "Toggle navigation Home Bank Account List Load By Website Group [OXPLAY] ZEUS138…" at bounding box center [249, 164] width 499 height 329
drag, startPoint x: 261, startPoint y: 301, endPoint x: 271, endPoint y: 298, distance: 9.7
click at [264, 302] on strong "[DATE] 11:18:51" at bounding box center [284, 301] width 41 height 6
drag, startPoint x: 283, startPoint y: 299, endPoint x: 294, endPoint y: 296, distance: 11.3
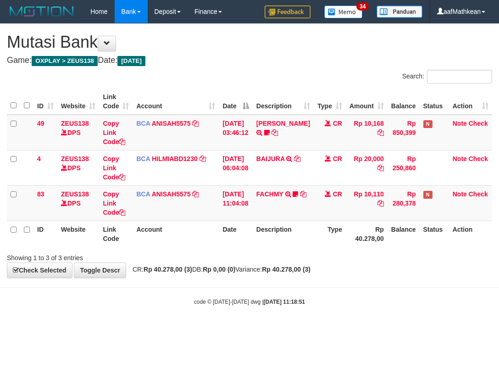
click at [284, 299] on strong "2025/10/01 11:18:51" at bounding box center [284, 301] width 41 height 6
click at [234, 267] on div "**********" at bounding box center [249, 151] width 499 height 254
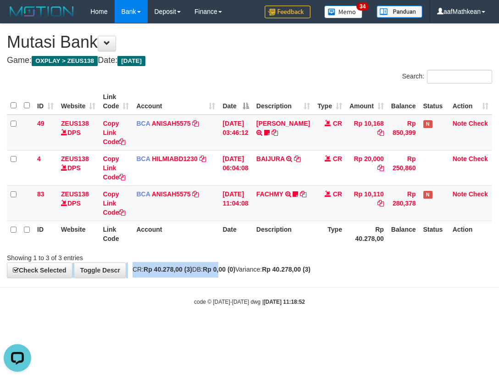
click at [338, 309] on body "Toggle navigation Home Bank Account List Load By Website Group [OXPLAY] ZEUS138…" at bounding box center [249, 164] width 499 height 329
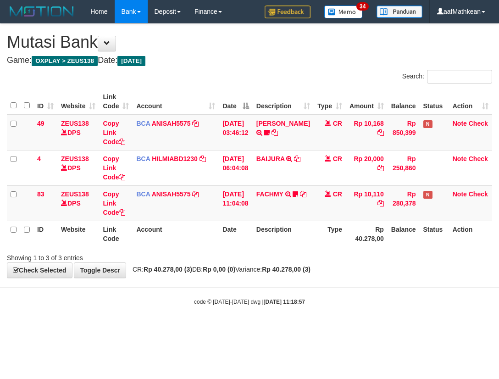
click at [498, 329] on html "Toggle navigation Home Bank Account List Load By Website Group [OXPLAY] ZEUS138…" at bounding box center [249, 164] width 499 height 329
drag, startPoint x: 263, startPoint y: 288, endPoint x: 307, endPoint y: 292, distance: 43.7
click at [271, 291] on body "Toggle navigation Home Bank Account List Load By Website Group [OXPLAY] ZEUS138…" at bounding box center [249, 164] width 499 height 329
click at [294, 249] on div "Search: ID Website Link Code Account Date Description Type Amount Balance Statu…" at bounding box center [249, 166] width 485 height 193
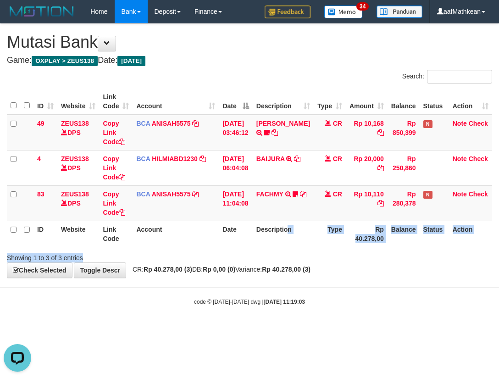
drag, startPoint x: 409, startPoint y: 299, endPoint x: 496, endPoint y: 306, distance: 87.4
click at [491, 305] on body "Toggle navigation Home Bank Account List Load By Website Group [OXPLAY] ZEUS138…" at bounding box center [249, 164] width 499 height 329
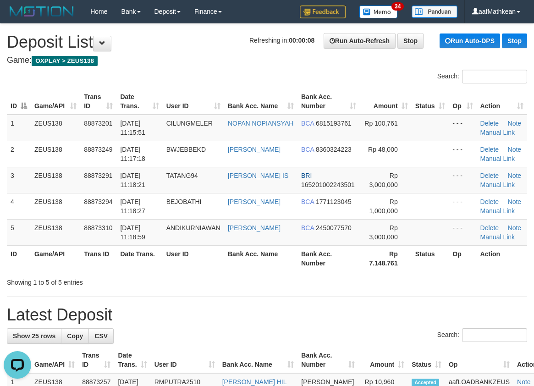
drag, startPoint x: 124, startPoint y: 284, endPoint x: 354, endPoint y: 278, distance: 230.7
click at [199, 279] on div "Showing 1 to 5 of 5 entries" at bounding box center [111, 280] width 209 height 13
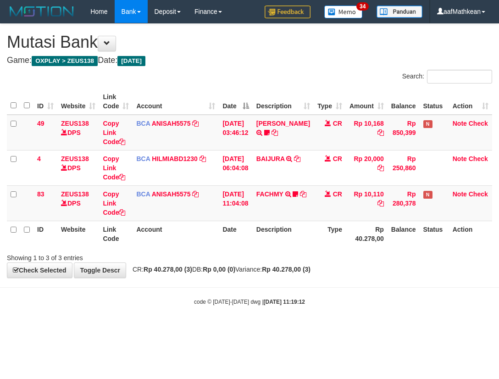
drag, startPoint x: 282, startPoint y: 316, endPoint x: 315, endPoint y: 324, distance: 34.3
click at [309, 322] on body "Toggle navigation Home Bank Account List Load By Website Group [OXPLAY] ZEUS138…" at bounding box center [249, 164] width 499 height 329
drag, startPoint x: 373, startPoint y: 270, endPoint x: 396, endPoint y: 276, distance: 24.1
click at [396, 276] on div "**********" at bounding box center [249, 151] width 499 height 254
drag, startPoint x: 423, startPoint y: 313, endPoint x: 652, endPoint y: 380, distance: 238.5
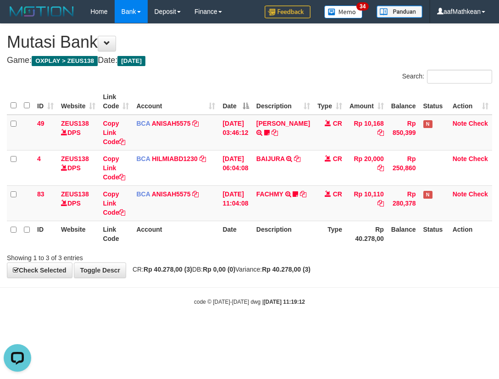
click at [498, 329] on html "Toggle navigation Home Bank Account List Load By Website Group [OXPLAY] ZEUS138…" at bounding box center [249, 164] width 499 height 329
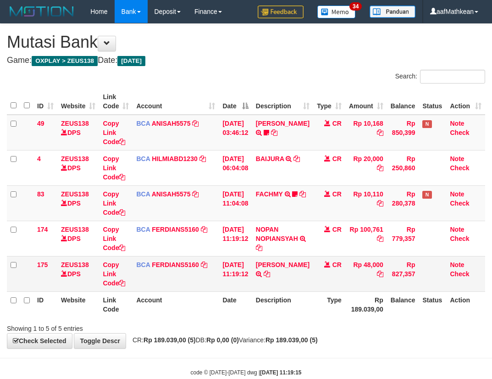
scroll to position [21, 0]
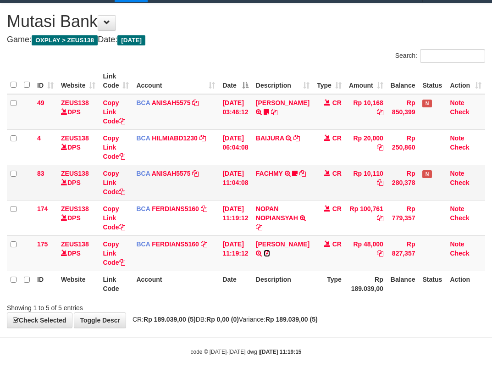
drag, startPoint x: 263, startPoint y: 259, endPoint x: 349, endPoint y: 188, distance: 111.1
click at [264, 256] on icon at bounding box center [267, 253] width 6 height 6
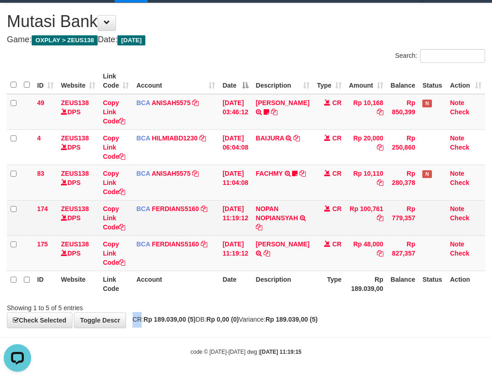
click at [197, 287] on div "**********" at bounding box center [246, 165] width 492 height 324
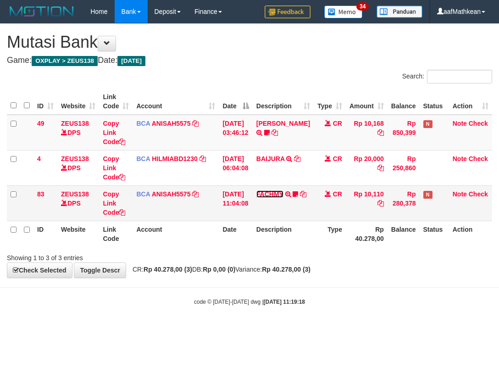
click at [269, 190] on link "FACHMY" at bounding box center [269, 193] width 27 height 7
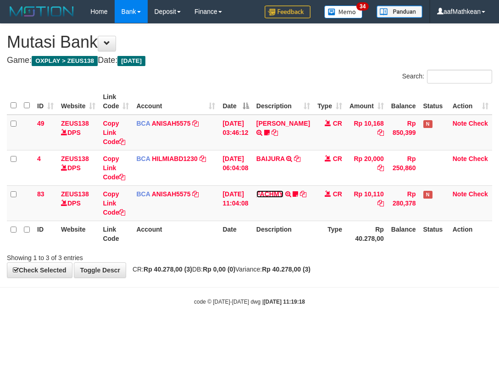
click at [256, 190] on link "FACHMY" at bounding box center [269, 193] width 27 height 7
click at [286, 260] on div "Search: ID Website Link Code Account Date Description Type Amount Balance Statu…" at bounding box center [249, 166] width 485 height 193
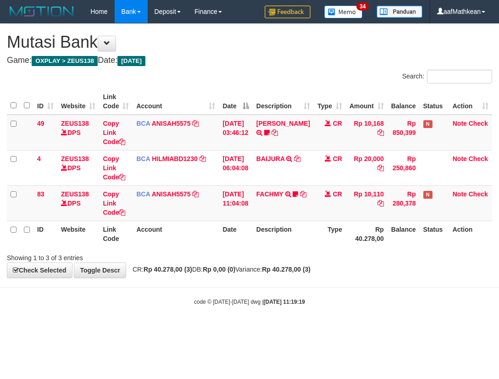
click at [324, 307] on body "Toggle navigation Home Bank Account List Load By Website Group [OXPLAY] ZEUS138…" at bounding box center [249, 164] width 499 height 329
click at [498, 321] on html "Toggle navigation Home Bank Account List Load By Website Group [OXPLAY] ZEUS138…" at bounding box center [249, 164] width 499 height 329
drag, startPoint x: 265, startPoint y: 293, endPoint x: 491, endPoint y: 264, distance: 226.9
click at [272, 294] on body "Toggle navigation Home Bank Account List Load By Website Group [OXPLAY] ZEUS138…" at bounding box center [249, 164] width 499 height 329
drag, startPoint x: 266, startPoint y: 248, endPoint x: 753, endPoint y: 384, distance: 506.1
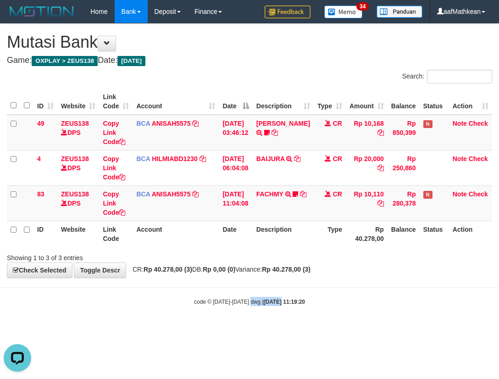
click at [498, 329] on html "Toggle navigation Home Bank Account List Load By Website Group [OXPLAY] ZEUS138…" at bounding box center [249, 164] width 499 height 329
click at [36, 257] on div "Showing 1 to 3 of 3 entries" at bounding box center [104, 255] width 194 height 13
click at [217, 301] on div "code © 2012-2018 dwg | 2025/10/01 11:19:23" at bounding box center [249, 301] width 499 height 9
drag, startPoint x: 232, startPoint y: 309, endPoint x: 408, endPoint y: 309, distance: 175.6
click at [357, 311] on body "Toggle navigation Home Bank Account List Load By Website Group [OXPLAY] ZEUS138…" at bounding box center [249, 164] width 499 height 329
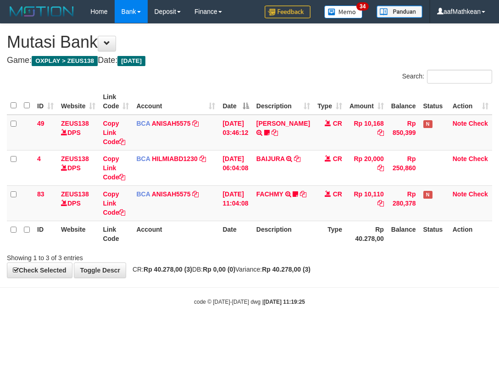
click at [212, 268] on div "**********" at bounding box center [249, 151] width 499 height 254
drag, startPoint x: 253, startPoint y: 291, endPoint x: 497, endPoint y: 299, distance: 244.5
click at [303, 291] on body "Toggle navigation Home Bank Account List Load By Website Group [OXPLAY] ZEUS138…" at bounding box center [249, 164] width 499 height 329
click at [314, 237] on th "Type" at bounding box center [330, 234] width 32 height 26
drag, startPoint x: 309, startPoint y: 249, endPoint x: 430, endPoint y: 263, distance: 122.3
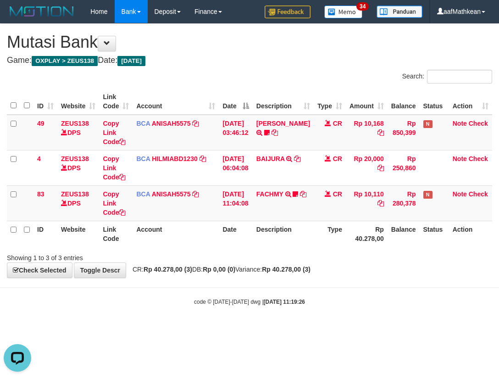
click at [312, 254] on div "Showing 1 to 3 of 3 entries" at bounding box center [249, 255] width 499 height 13
click at [229, 285] on body "Toggle navigation Home Bank Account List Load By Website Group [OXPLAY] ZEUS138…" at bounding box center [249, 164] width 499 height 329
drag, startPoint x: 380, startPoint y: 319, endPoint x: 591, endPoint y: 348, distance: 213.3
click at [498, 329] on html "Toggle navigation Home Bank Account List Load By Website Group [OXPLAY] ZEUS138…" at bounding box center [249, 164] width 499 height 329
click at [218, 294] on body "Toggle navigation Home Bank Account List Load By Website Group [OXPLAY] ZEUS138…" at bounding box center [249, 164] width 499 height 329
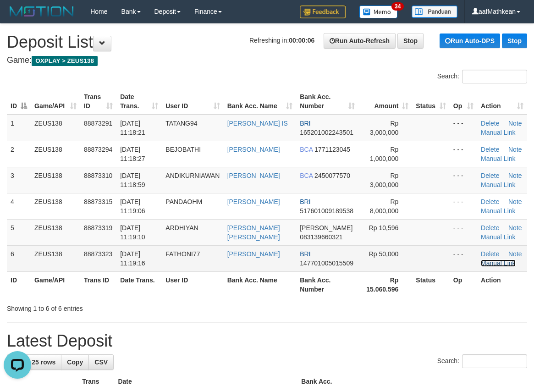
drag, startPoint x: 503, startPoint y: 262, endPoint x: 459, endPoint y: 260, distance: 44.1
click at [503, 262] on link "Manual Link" at bounding box center [498, 263] width 35 height 7
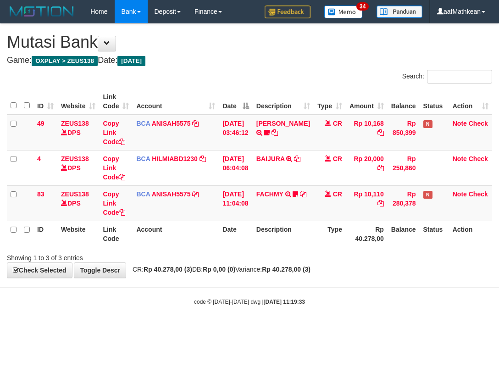
click at [197, 314] on body "Toggle navigation Home Bank Account List Load By Website Group [OXPLAY] ZEUS138…" at bounding box center [249, 164] width 499 height 329
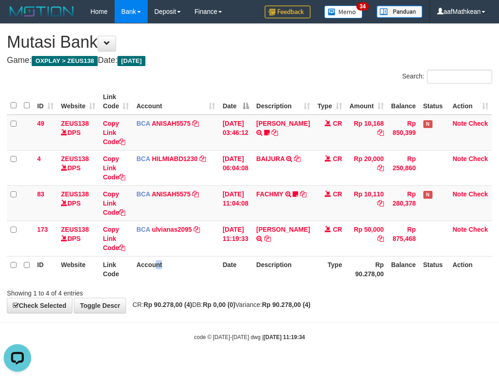
click at [157, 268] on th "Account" at bounding box center [176, 269] width 86 height 26
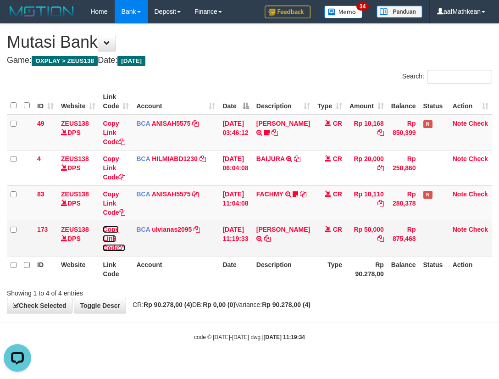
click at [114, 245] on link "Copy Link Code" at bounding box center [114, 239] width 22 height 26
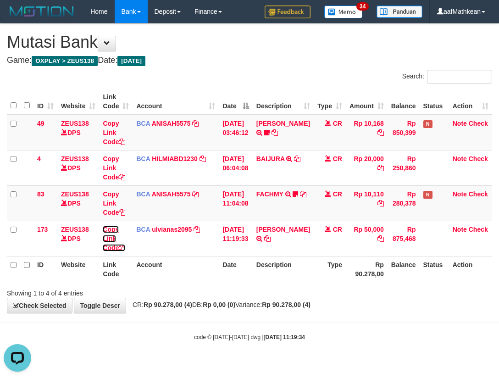
drag, startPoint x: 114, startPoint y: 246, endPoint x: 497, endPoint y: 206, distance: 385.4
click at [142, 248] on tr "173 ZEUS138 DPS Copy Link Code BCA ulvianas2095 DPS ULVIANASARI mutasi_20251001…" at bounding box center [249, 238] width 485 height 35
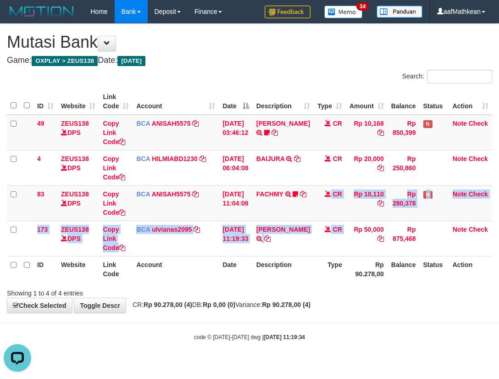
drag, startPoint x: 344, startPoint y: 233, endPoint x: 496, endPoint y: 243, distance: 151.6
click at [476, 243] on tbody "49 ZEUS138 DPS Copy Link Code BCA ANISAH5575 DPS ANISAH mutasi_20251001_3827 | …" at bounding box center [249, 186] width 485 height 142
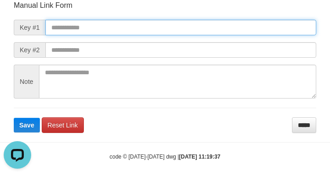
click at [139, 28] on input "text" at bounding box center [180, 28] width 271 height 16
paste input "**********"
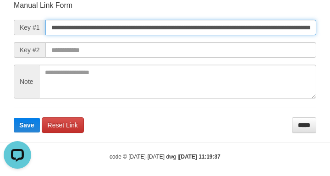
scroll to position [0, 668]
type input "**********"
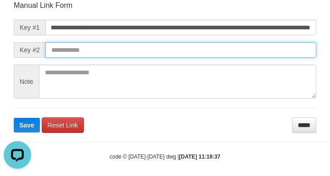
click at [14, 118] on button "Save" at bounding box center [27, 125] width 26 height 15
click at [241, 51] on input "text" at bounding box center [180, 50] width 271 height 16
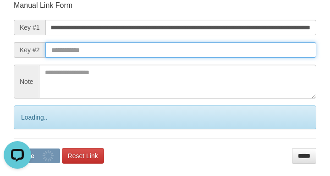
scroll to position [0, 0]
click at [14, 149] on button "Save" at bounding box center [37, 156] width 46 height 15
click at [242, 50] on input "text" at bounding box center [180, 50] width 271 height 16
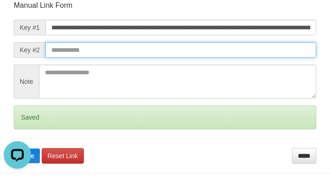
click at [244, 55] on input "text" at bounding box center [180, 50] width 271 height 16
click at [14, 149] on button "Save" at bounding box center [27, 156] width 26 height 15
click at [259, 56] on input "text" at bounding box center [180, 50] width 271 height 16
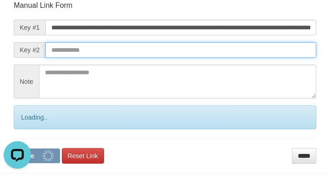
drag, startPoint x: 261, startPoint y: 55, endPoint x: 7, endPoint y: 48, distance: 254.1
click at [263, 55] on input "text" at bounding box center [180, 50] width 271 height 16
click at [14, 149] on button "Save" at bounding box center [37, 156] width 46 height 15
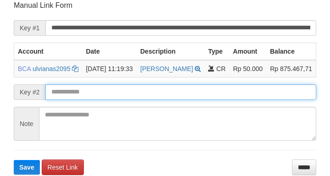
click at [148, 100] on input "text" at bounding box center [180, 92] width 271 height 16
click at [14, 160] on button "Save" at bounding box center [27, 167] width 26 height 15
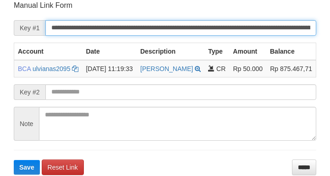
scroll to position [107, 0]
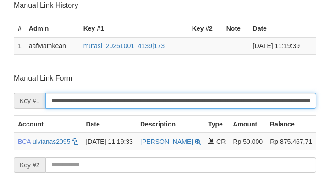
drag, startPoint x: 149, startPoint y: 104, endPoint x: 143, endPoint y: 104, distance: 6.0
click at [151, 107] on input "**********" at bounding box center [180, 101] width 271 height 16
click at [144, 104] on input "**********" at bounding box center [180, 101] width 271 height 16
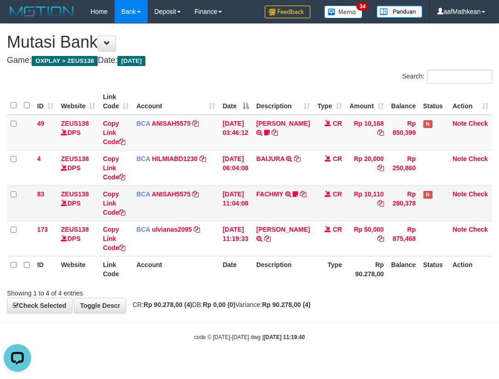
click at [303, 200] on tbody "49 ZEUS138 DPS Copy Link Code BCA ANISAH5575 DPS [PERSON_NAME] mutasi_20251001_…" at bounding box center [249, 186] width 485 height 142
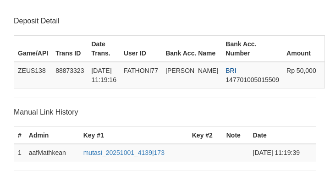
scroll to position [239, 0]
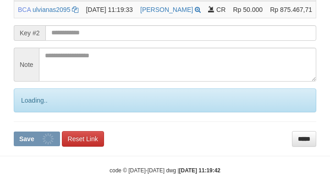
click at [94, 39] on input "text" at bounding box center [180, 33] width 271 height 16
click at [14, 132] on button "Save" at bounding box center [37, 139] width 46 height 15
drag, startPoint x: 94, startPoint y: 38, endPoint x: 88, endPoint y: 38, distance: 5.0
click at [93, 38] on input "text" at bounding box center [180, 33] width 271 height 16
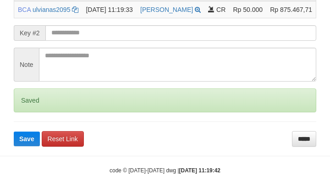
click at [14, 132] on button "Save" at bounding box center [27, 139] width 26 height 15
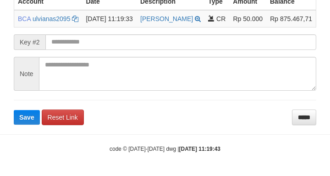
scroll to position [239, 0]
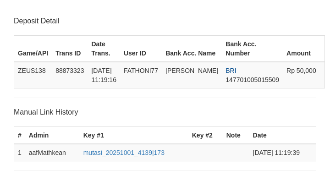
scroll to position [239, 0]
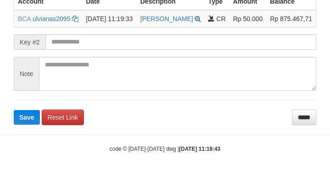
drag, startPoint x: 27, startPoint y: 43, endPoint x: 73, endPoint y: 48, distance: 46.6
click at [37, 44] on span "Key #2" at bounding box center [30, 42] width 32 height 16
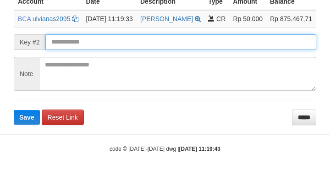
drag, startPoint x: 73, startPoint y: 48, endPoint x: 81, endPoint y: 39, distance: 12.1
click at [78, 45] on input "text" at bounding box center [180, 42] width 271 height 16
click at [14, 110] on button "Save" at bounding box center [27, 117] width 26 height 15
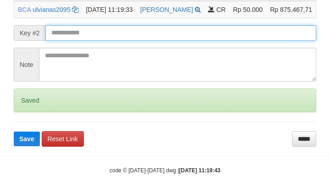
click at [85, 39] on input "text" at bounding box center [180, 33] width 271 height 16
click at [14, 132] on button "Save" at bounding box center [27, 139] width 26 height 15
click at [85, 41] on input "text" at bounding box center [180, 33] width 271 height 16
click at [14, 132] on button "Save" at bounding box center [27, 139] width 26 height 15
click at [91, 41] on input "text" at bounding box center [180, 33] width 271 height 16
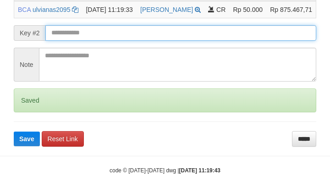
click at [14, 132] on button "Save" at bounding box center [27, 139] width 26 height 15
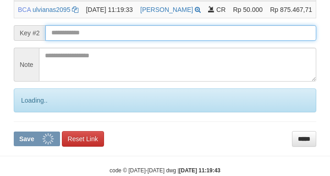
click at [93, 41] on input "text" at bounding box center [180, 33] width 271 height 16
click at [14, 132] on button "Save" at bounding box center [37, 139] width 46 height 15
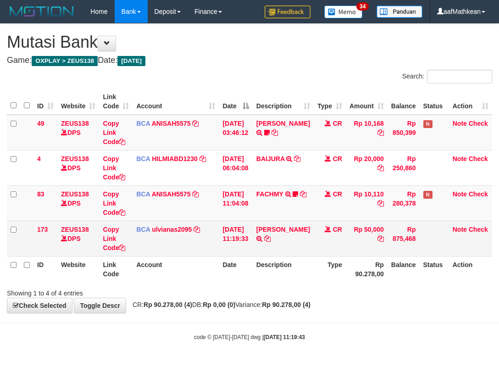
click at [289, 227] on tbody "49 ZEUS138 DPS Copy Link Code BCA ANISAH5575 DPS [PERSON_NAME] mutasi_20251001_…" at bounding box center [249, 186] width 485 height 142
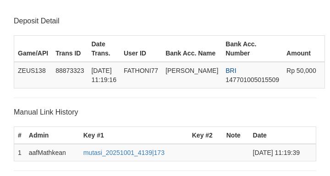
scroll to position [239, 0]
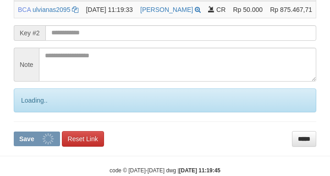
click at [97, 41] on input "text" at bounding box center [180, 33] width 271 height 16
click at [14, 132] on button "Save" at bounding box center [37, 139] width 46 height 15
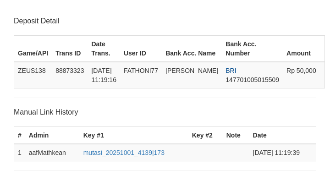
scroll to position [239, 0]
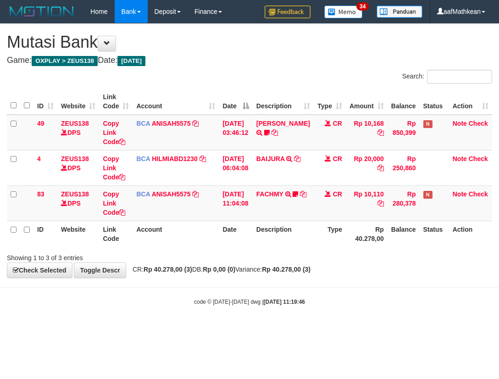
click at [252, 214] on td "[DATE] 11:04:08" at bounding box center [235, 202] width 33 height 35
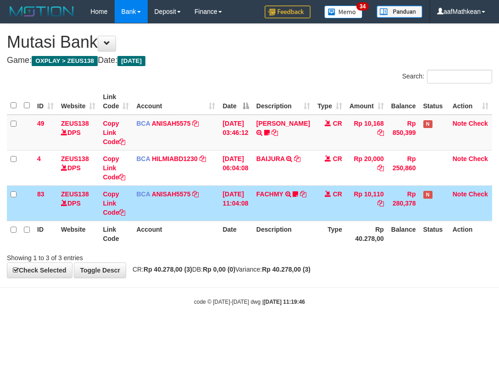
drag, startPoint x: 307, startPoint y: 233, endPoint x: 320, endPoint y: 222, distance: 16.3
click at [323, 239] on tr "ID Website Link Code Account Date Description Type Rp 40.278,00 Balance Status …" at bounding box center [249, 234] width 485 height 26
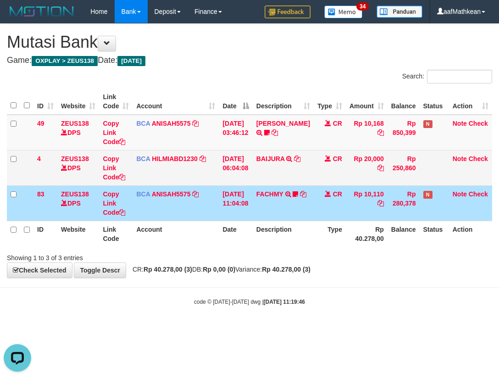
click at [267, 150] on tbody "49 ZEUS138 DPS Copy Link Code BCA ANISAH5575 DPS [PERSON_NAME] mutasi_20251001_…" at bounding box center [249, 168] width 485 height 106
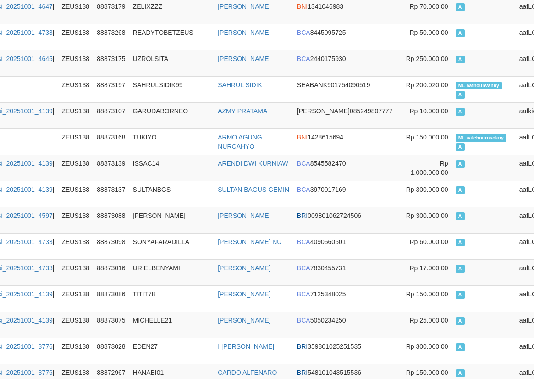
scroll to position [0, 83]
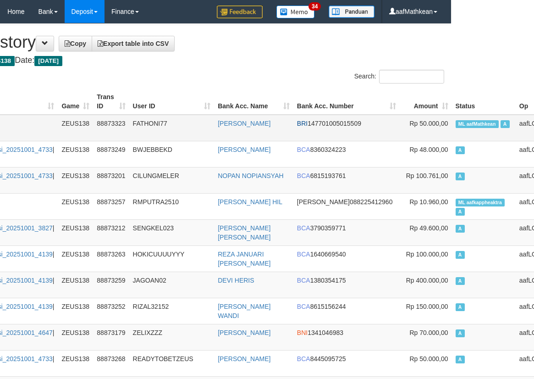
click at [452, 120] on td "ML aafMathkean A" at bounding box center [484, 128] width 64 height 27
copy td "aafMathkean"
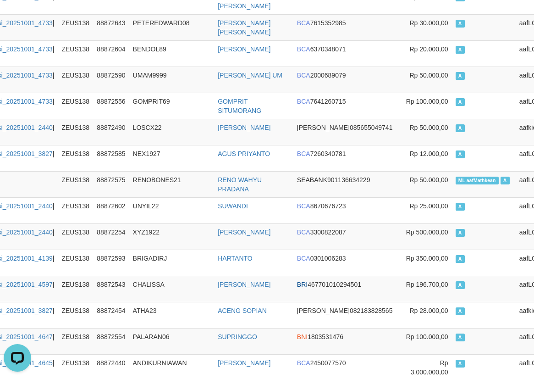
scroll to position [2557, 83]
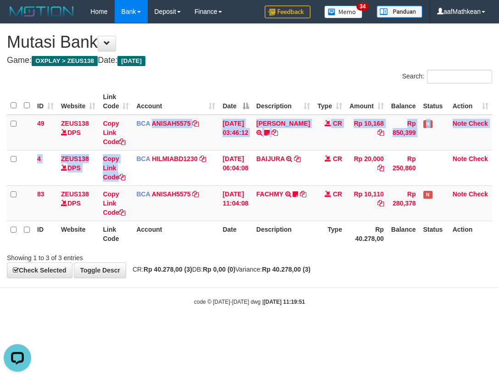
click at [138, 200] on tbody "49 ZEUS138 DPS Copy Link Code BCA ANISAH5575 DPS [PERSON_NAME] mutasi_20251001_…" at bounding box center [249, 168] width 485 height 106
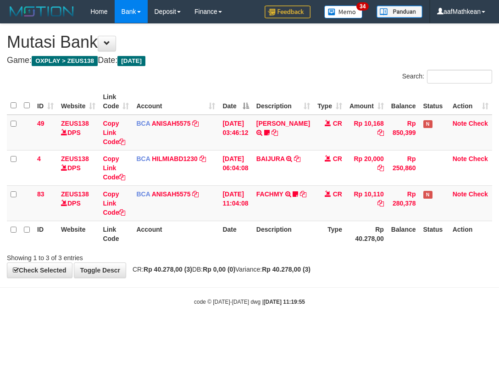
click at [292, 281] on body "Toggle navigation Home Bank Account List Load By Website Group [OXPLAY] ZEUS138…" at bounding box center [249, 164] width 499 height 329
drag, startPoint x: 304, startPoint y: 280, endPoint x: 309, endPoint y: 280, distance: 5.5
click at [308, 280] on body "Toggle navigation Home Bank Account List Load By Website Group [OXPLAY] ZEUS138…" at bounding box center [249, 164] width 499 height 329
click at [300, 308] on body "Toggle navigation Home Bank Account List Load By Website Group [OXPLAY] ZEUS138…" at bounding box center [249, 164] width 499 height 329
drag, startPoint x: 279, startPoint y: 250, endPoint x: 228, endPoint y: 87, distance: 171.0
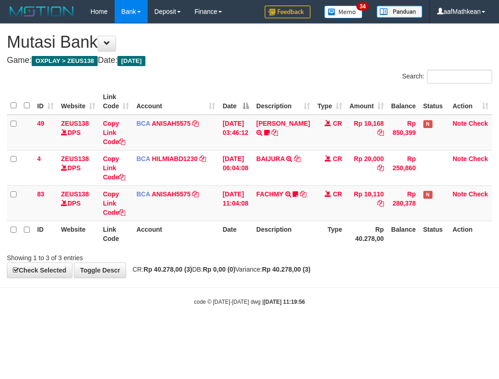
click at [270, 194] on body "Toggle navigation Home Bank Account List Load By Website Group [OXPLAY] ZEUS138…" at bounding box center [249, 164] width 499 height 329
click at [355, 281] on body "Toggle navigation Home Bank Account List Load By Website Group [OXPLAY] ZEUS138…" at bounding box center [249, 164] width 499 height 329
drag, startPoint x: 386, startPoint y: 321, endPoint x: 385, endPoint y: 316, distance: 4.6
click at [386, 322] on body "Toggle navigation Home Bank Account List Load By Website Group [OXPLAY] ZEUS138…" at bounding box center [249, 164] width 499 height 329
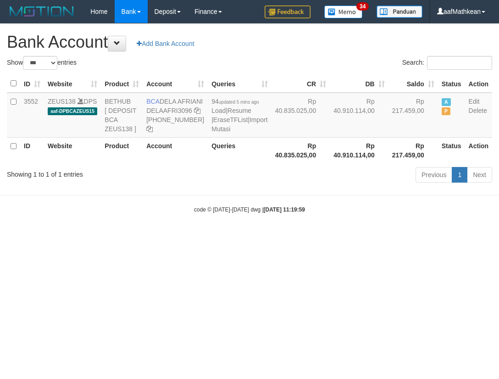
select select "***"
drag, startPoint x: 162, startPoint y: 101, endPoint x: 177, endPoint y: 111, distance: 18.6
click at [177, 111] on td "BCA DELA AFRIANI DELAAFRI3096 869-245-8639" at bounding box center [175, 115] width 65 height 45
copy td "DELA AFRIANI"
drag, startPoint x: 193, startPoint y: 224, endPoint x: 197, endPoint y: 226, distance: 4.9
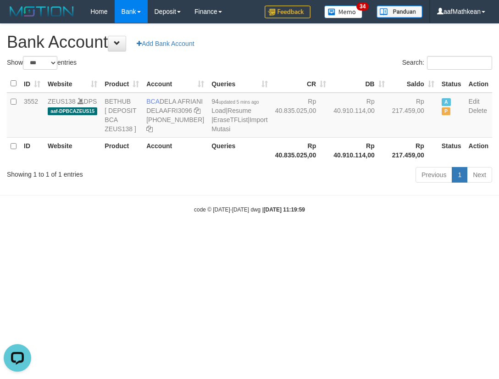
click at [194, 224] on body "Toggle navigation Home Bank Account List Load By Website Group [OXPLAY] ZEUS138…" at bounding box center [249, 118] width 499 height 237
drag, startPoint x: 197, startPoint y: 226, endPoint x: 13, endPoint y: 123, distance: 211.0
click at [193, 220] on body "Toggle navigation Home Bank Account List Load By Website Group [OXPLAY] ZEUS138…" at bounding box center [249, 118] width 499 height 237
select select "***"
click at [326, 237] on html "Toggle navigation Home Bank Account List Load By Website Group [OXPLAY] ZEUS138…" at bounding box center [249, 118] width 499 height 237
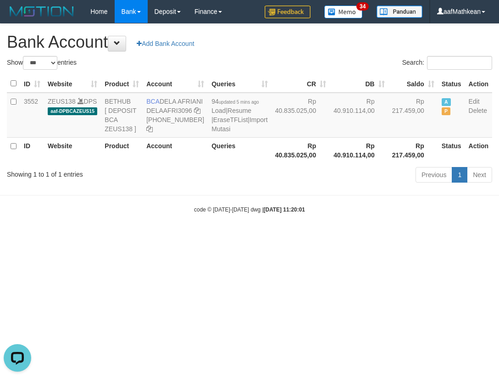
click at [325, 237] on html "Toggle navigation Home Bank Account List Load By Website Group [OXPLAY] ZEUS138…" at bounding box center [249, 118] width 499 height 237
click at [280, 237] on html "Toggle navigation Home Bank Account List Load By Website Group [OXPLAY] ZEUS138…" at bounding box center [249, 118] width 499 height 237
click at [369, 237] on html "Toggle navigation Home Bank Account List Load By Website Group [OXPLAY] ZEUS138…" at bounding box center [249, 118] width 499 height 237
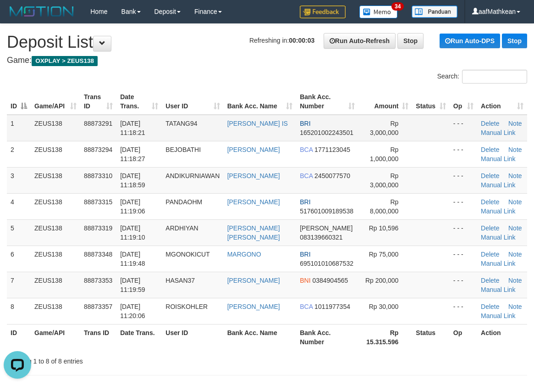
click at [122, 121] on span "[DATE] 11:18:21" at bounding box center [132, 128] width 25 height 17
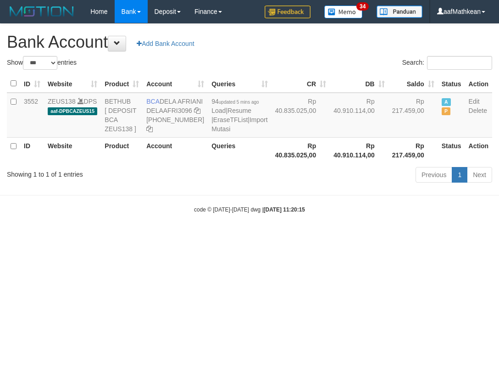
select select "***"
click at [191, 237] on html "Toggle navigation Home Bank Account List Load By Website Group [OXPLAY] ZEUS138…" at bounding box center [249, 118] width 499 height 237
drag, startPoint x: 213, startPoint y: 269, endPoint x: 238, endPoint y: 285, distance: 29.3
click at [238, 237] on html "Toggle navigation Home Bank Account List Load By Website Group [OXPLAY] ZEUS138…" at bounding box center [249, 118] width 499 height 237
select select "***"
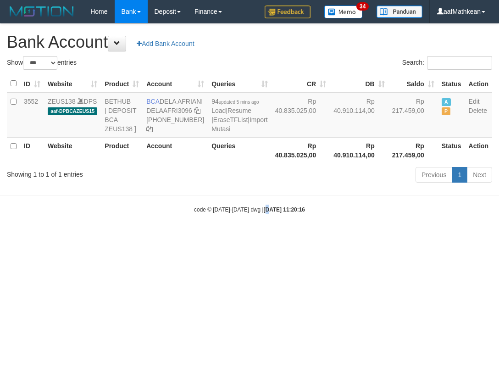
drag, startPoint x: 297, startPoint y: 267, endPoint x: 285, endPoint y: 200, distance: 68.1
click at [294, 237] on html "Toggle navigation Home Bank Account List Load By Website Group [OXPLAY] ZEUS138…" at bounding box center [249, 118] width 499 height 237
click at [174, 230] on html "Toggle navigation Home Bank Account List Load By Website Group [OXPLAY] ZEUS138…" at bounding box center [249, 118] width 499 height 237
select select "***"
drag, startPoint x: 318, startPoint y: 225, endPoint x: 321, endPoint y: 230, distance: 5.6
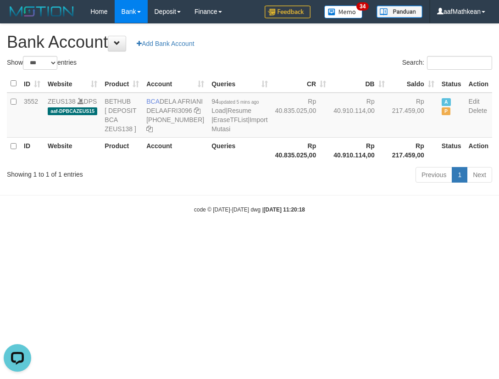
click at [320, 227] on body "Toggle navigation Home Bank Account List Load By Website Group [OXPLAY] ZEUS138…" at bounding box center [249, 118] width 499 height 237
click at [324, 231] on body "Toggle navigation Home Bank Account List Load By Website Group [OXPLAY] ZEUS138…" at bounding box center [249, 118] width 499 height 237
drag, startPoint x: 281, startPoint y: 244, endPoint x: 403, endPoint y: 216, distance: 125.8
click at [326, 214] on div "code © [DATE]-[DATE] dwg | [DATE] 11:20:18" at bounding box center [249, 208] width 499 height 9
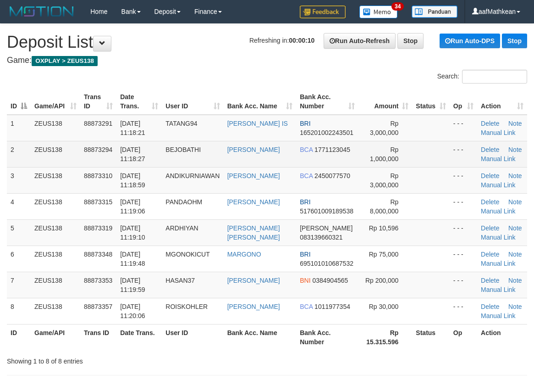
drag, startPoint x: 261, startPoint y: 115, endPoint x: 145, endPoint y: 165, distance: 125.9
click at [259, 121] on table "ID Game/API Trans ID Date Trans. User ID Bank Acc. Name Bank Acc. Number Amount…" at bounding box center [267, 218] width 520 height 261
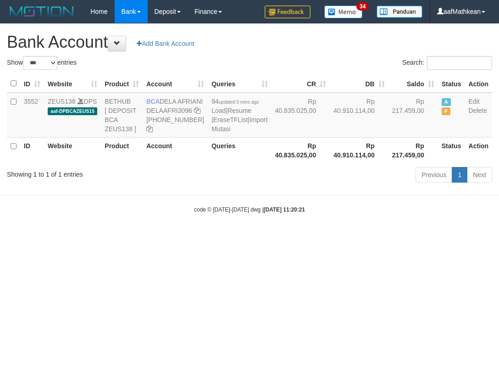
select select "***"
click at [311, 237] on html "Toggle navigation Home Bank Account List Load By Website Group [OXPLAY] ZEUS138…" at bounding box center [249, 118] width 499 height 237
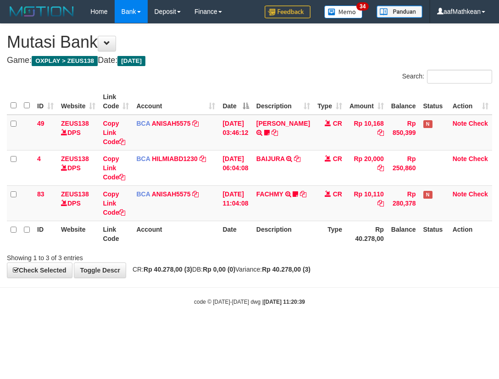
click at [237, 309] on body "Toggle navigation Home Bank Account List Load By Website Group [OXPLAY] ZEUS138…" at bounding box center [249, 164] width 499 height 329
click at [251, 323] on body "Toggle navigation Home Bank Account List Load By Website Group [OXPLAY] ZEUS138…" at bounding box center [249, 164] width 499 height 329
drag, startPoint x: 244, startPoint y: 313, endPoint x: 243, endPoint y: 306, distance: 6.9
click at [244, 315] on body "Toggle navigation Home Bank Account List Load By Website Group [OXPLAY] ZEUS138…" at bounding box center [249, 164] width 499 height 329
click at [251, 285] on body "Toggle navigation Home Bank Account List Load By Website Group [OXPLAY] ZEUS138…" at bounding box center [249, 164] width 499 height 329
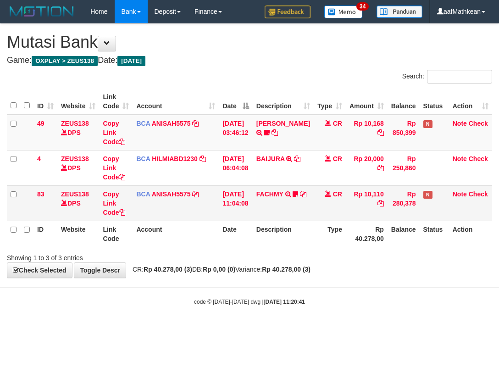
drag, startPoint x: 325, startPoint y: 236, endPoint x: 283, endPoint y: 220, distance: 44.7
click at [322, 232] on th "Type" at bounding box center [330, 234] width 32 height 26
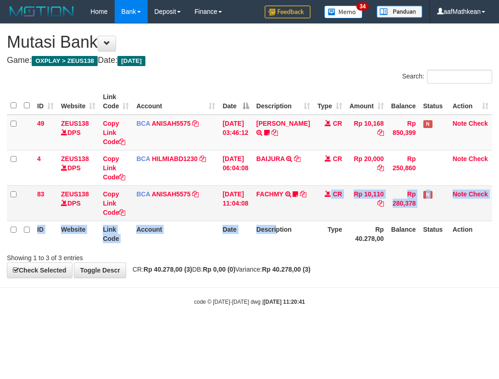
click at [284, 221] on table "ID Website Link Code Account Date Description Type Amount Balance Status Action…" at bounding box center [249, 167] width 485 height 158
drag, startPoint x: 294, startPoint y: 222, endPoint x: 299, endPoint y: 226, distance: 6.2
click at [294, 222] on th "Description" at bounding box center [283, 234] width 61 height 26
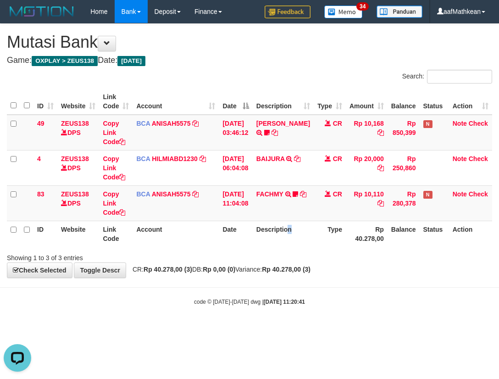
drag, startPoint x: 299, startPoint y: 226, endPoint x: 297, endPoint y: 220, distance: 6.2
click at [299, 226] on th "Description" at bounding box center [283, 234] width 61 height 26
click at [498, 323] on html "Toggle navigation Home Bank Account List Load By Website Group [OXPLAY] ZEUS138…" at bounding box center [249, 164] width 499 height 329
drag, startPoint x: 358, startPoint y: 288, endPoint x: 496, endPoint y: 290, distance: 138.0
click at [381, 290] on body "Toggle navigation Home Bank Account List Load By Website Group [OXPLAY] ZEUS138…" at bounding box center [249, 164] width 499 height 329
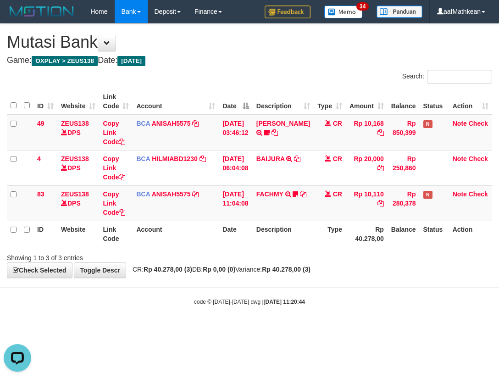
click at [305, 227] on th "Description" at bounding box center [283, 234] width 61 height 26
drag, startPoint x: 308, startPoint y: 236, endPoint x: 514, endPoint y: 241, distance: 205.5
click at [498, 241] on html "Toggle navigation Home Bank Account List Load By Website Group [OXPLAY] ZEUS138…" at bounding box center [249, 164] width 499 height 329
drag, startPoint x: 261, startPoint y: 302, endPoint x: 496, endPoint y: 329, distance: 236.4
click at [352, 315] on body "Toggle navigation Home Bank Account List Load By Website Group [OXPLAY] ZEUS138…" at bounding box center [249, 164] width 499 height 329
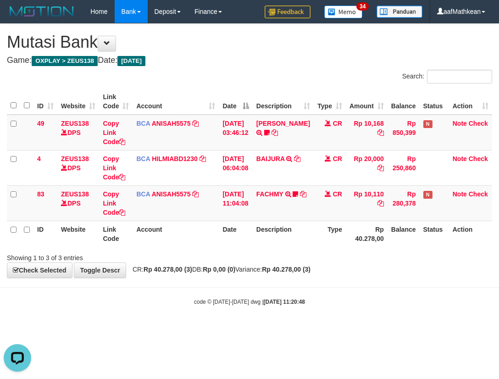
click at [270, 320] on body "Toggle navigation Home Bank Account List Load By Website Group [OXPLAY] ZEUS138…" at bounding box center [249, 164] width 499 height 329
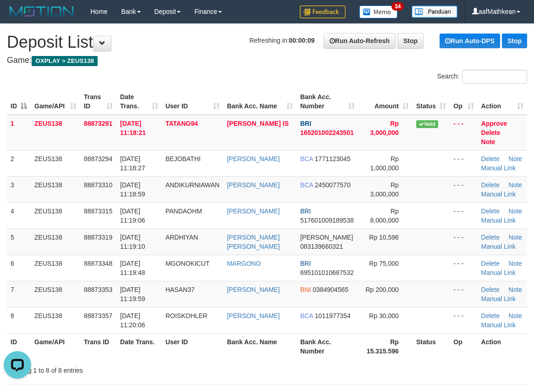
click at [283, 88] on tr "ID Game/API Trans ID Date Trans. User ID Bank Acc. Name Bank Acc. Number Amount…" at bounding box center [267, 101] width 520 height 26
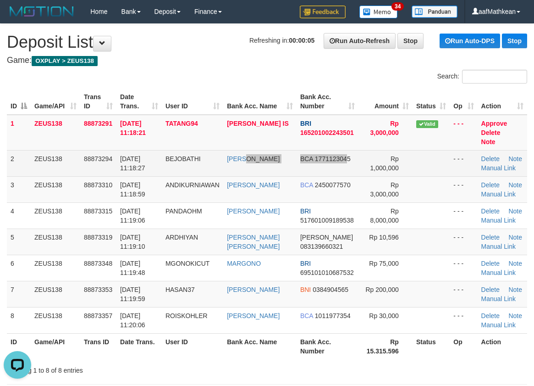
drag, startPoint x: 346, startPoint y: 148, endPoint x: 340, endPoint y: 151, distance: 7.0
click at [346, 150] on tr "2 ZEUS138 88873294 01/10/2025 11:18:27 BEJOBATHI RAGIL MUHAMMAD ASY BCA 1771123…" at bounding box center [267, 163] width 520 height 26
click at [510, 164] on link "Manual Link" at bounding box center [498, 167] width 35 height 7
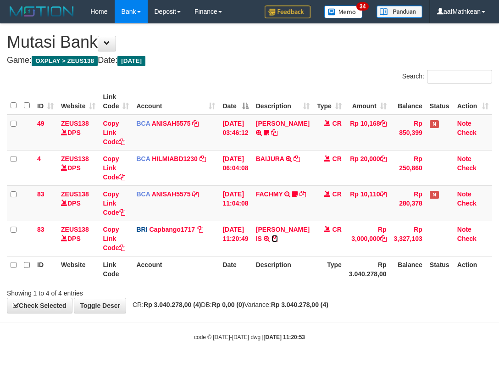
click at [278, 236] on icon at bounding box center [274, 238] width 6 height 6
click at [31, 282] on div "ID Website Link Code Account Date Description Type Amount Balance Status Action…" at bounding box center [249, 185] width 499 height 199
drag, startPoint x: 223, startPoint y: 301, endPoint x: 497, endPoint y: 272, distance: 275.7
click at [492, 272] on div "Search: ID Website Link Code Account Date Description Type Amount Balance Statu…" at bounding box center [249, 184] width 485 height 228
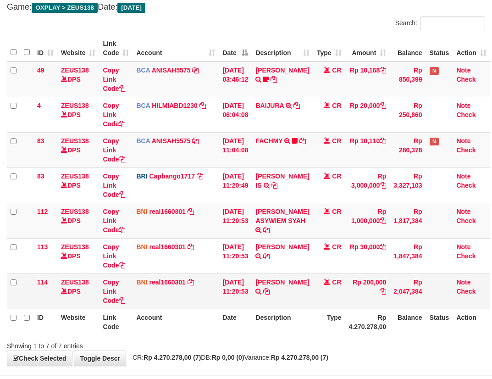
scroll to position [100, 0]
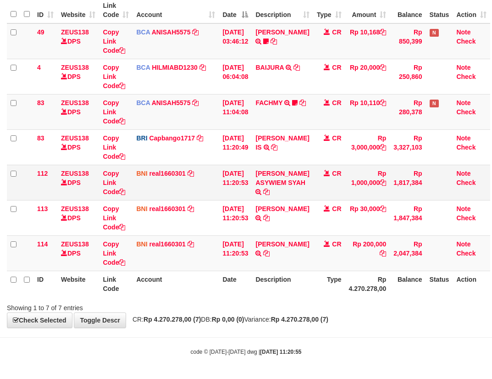
click at [293, 188] on td "[PERSON_NAME] ASYWIEM SYAH TRANSFER DARI BPK [PERSON_NAME]" at bounding box center [282, 182] width 61 height 35
click at [270, 190] on icon at bounding box center [266, 191] width 6 height 6
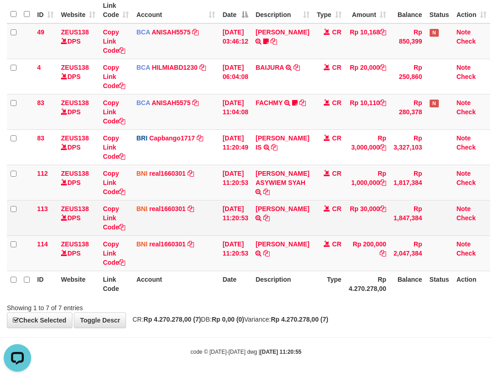
drag, startPoint x: 172, startPoint y: 237, endPoint x: 482, endPoint y: 234, distance: 310.4
click at [187, 244] on td "BNI real1660301 DPS REYHAN ALMANSYAH mutasi_20251001_4647 | 114 mutasi_20251001…" at bounding box center [176, 252] width 86 height 35
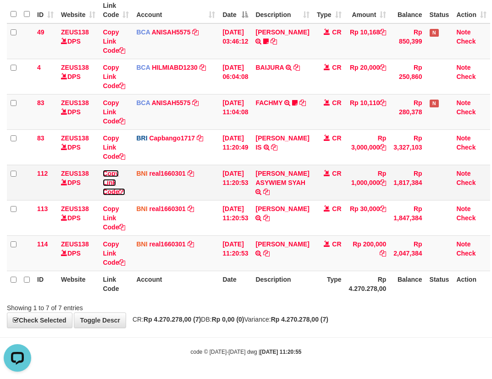
click at [122, 188] on icon at bounding box center [122, 191] width 6 height 6
drag, startPoint x: 121, startPoint y: 182, endPoint x: 302, endPoint y: 182, distance: 181.1
click at [122, 188] on icon at bounding box center [122, 191] width 6 height 6
click at [255, 240] on link "HASAN IDRIS" at bounding box center [282, 243] width 54 height 7
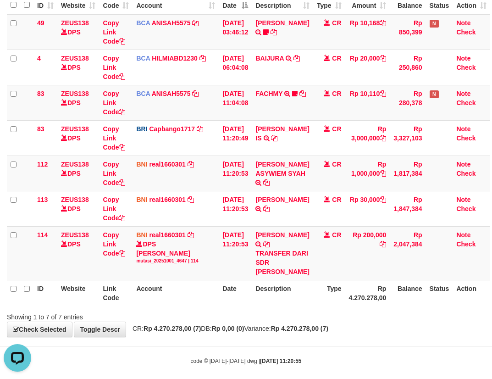
click at [398, 260] on tr "114 ZEUS138 DPS Copy Link Code BNI real1660301 DPS REYHAN ALMANSYAH mutasi_2025…" at bounding box center [248, 253] width 483 height 54
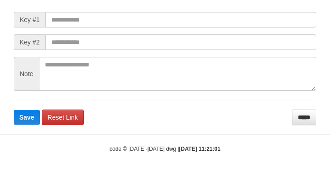
scroll to position [116, 0]
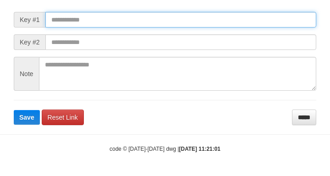
drag, startPoint x: 197, startPoint y: 26, endPoint x: 233, endPoint y: 35, distance: 37.9
click at [196, 26] on input "text" at bounding box center [180, 20] width 271 height 16
paste input "**********"
type input "**********"
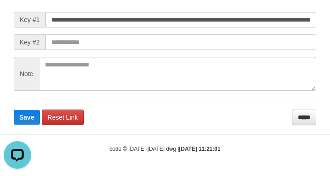
scroll to position [0, 0]
click at [32, 38] on form "**********" at bounding box center [165, 59] width 303 height 133
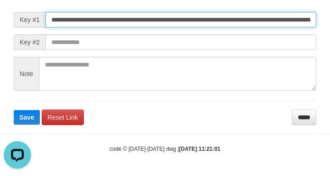
click at [86, 25] on input "**********" at bounding box center [180, 20] width 271 height 16
click at [14, 110] on button "Save" at bounding box center [27, 117] width 26 height 15
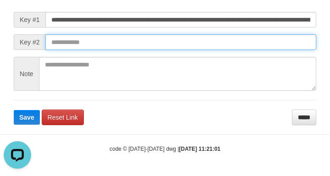
click at [190, 50] on input "text" at bounding box center [180, 42] width 271 height 16
click at [14, 110] on button "Save" at bounding box center [27, 117] width 26 height 15
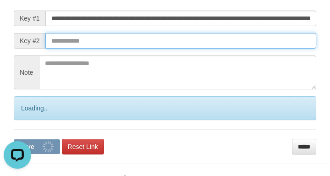
click at [197, 49] on input "text" at bounding box center [180, 41] width 271 height 16
click at [14, 139] on button "Save" at bounding box center [37, 146] width 46 height 15
drag, startPoint x: 198, startPoint y: 52, endPoint x: 206, endPoint y: 54, distance: 8.9
click at [199, 49] on input "text" at bounding box center [180, 41] width 271 height 16
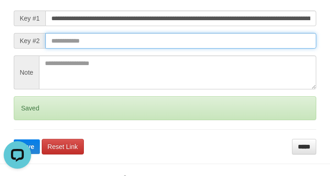
click at [14, 139] on button "Save" at bounding box center [27, 146] width 26 height 15
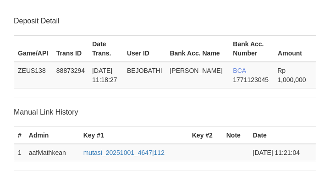
scroll to position [189, 0]
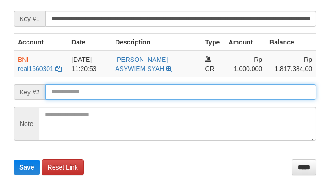
click at [14, 160] on button "Save" at bounding box center [27, 167] width 26 height 15
click at [170, 96] on input "text" at bounding box center [180, 92] width 271 height 16
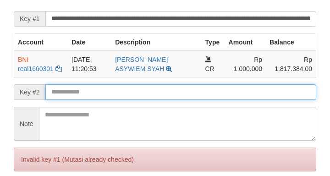
click at [171, 99] on input "text" at bounding box center [180, 92] width 271 height 16
click at [168, 100] on input "text" at bounding box center [180, 92] width 271 height 16
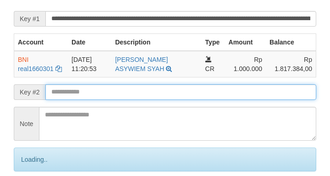
click at [163, 100] on input "text" at bounding box center [180, 92] width 271 height 16
click at [162, 100] on input "text" at bounding box center [180, 92] width 271 height 16
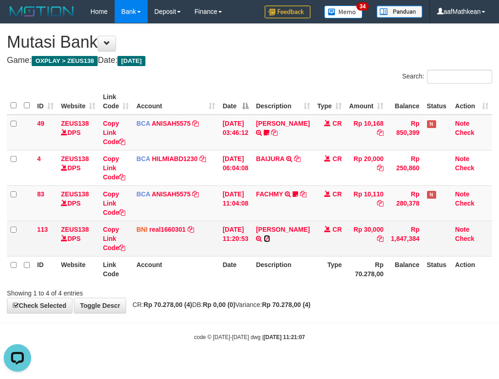
click at [270, 242] on icon at bounding box center [267, 238] width 6 height 6
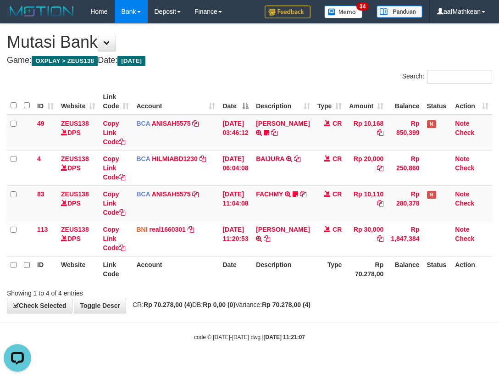
click at [316, 142] on tr "49 ZEUS138 DPS Copy Link Code BCA ANISAH5575 DPS ANISAH mutasi_20251001_3827 | …" at bounding box center [249, 133] width 485 height 36
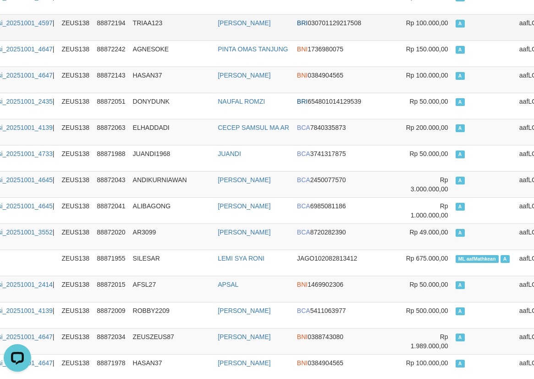
scroll to position [2557, 87]
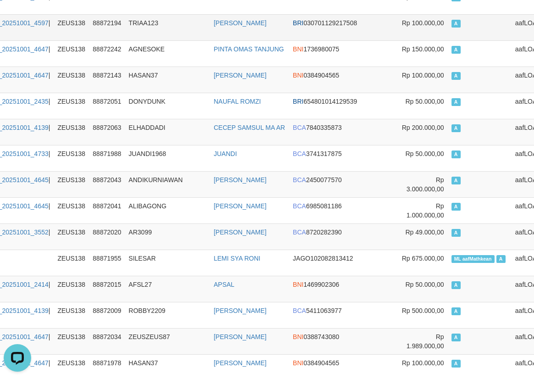
drag, startPoint x: 533, startPoint y: 40, endPoint x: 531, endPoint y: 23, distance: 16.6
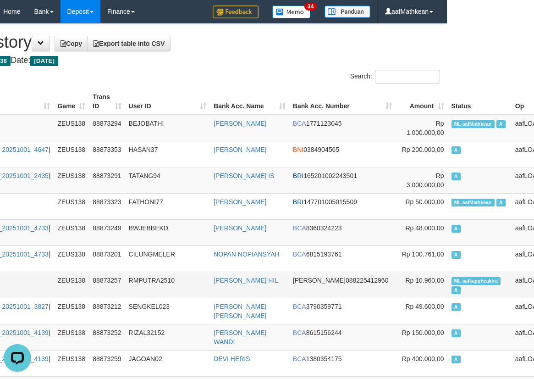
click at [452, 280] on span "ML aafkappheaktra" at bounding box center [477, 281] width 50 height 8
copy td "aafkappheaktra"
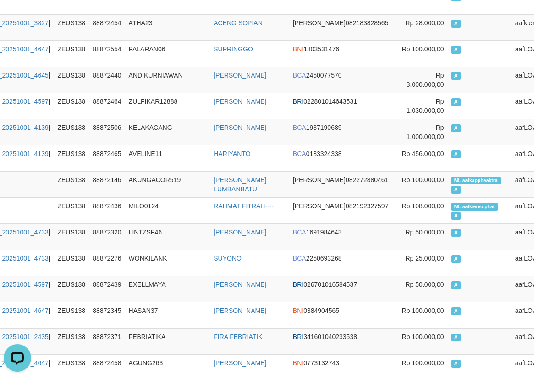
scroll to position [2087, 87]
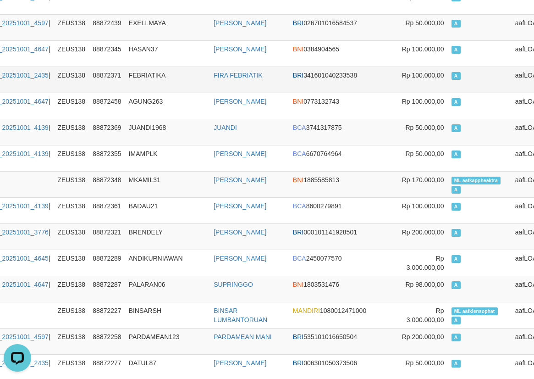
click at [147, 111] on td "AGUNG263" at bounding box center [167, 106] width 85 height 26
click at [129, 81] on tr "3983 01/10/2025 10:55:25 mutasi_20251001_2435 | 78 ZEUS138 88872371 FEBRIATIKA …" at bounding box center [250, 79] width 660 height 26
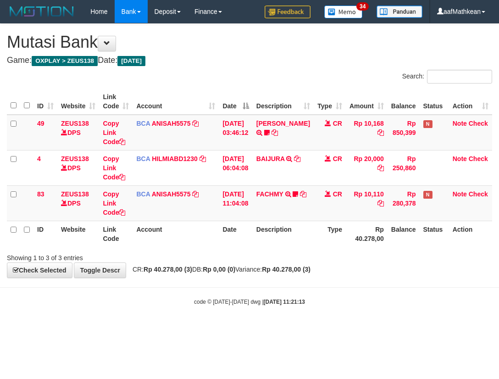
click at [219, 245] on tr "ID Website Link Code Account Date Description Type Rp 40.278,00 Balance Status …" at bounding box center [249, 234] width 485 height 26
click at [254, 262] on div "**********" at bounding box center [249, 151] width 499 height 254
click at [261, 259] on div "Showing 1 to 3 of 3 entries" at bounding box center [249, 255] width 499 height 13
click at [264, 256] on div "Showing 1 to 3 of 3 entries" at bounding box center [249, 255] width 499 height 13
click at [278, 257] on div "Showing 1 to 3 of 3 entries" at bounding box center [249, 255] width 499 height 13
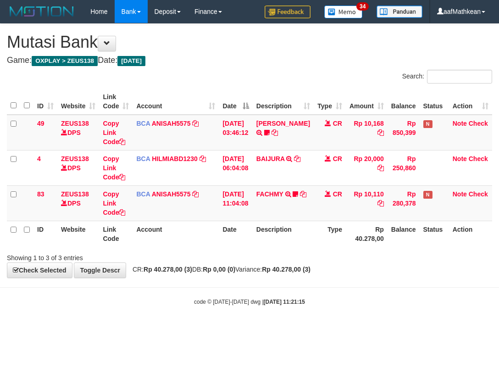
drag, startPoint x: 272, startPoint y: 257, endPoint x: 557, endPoint y: 273, distance: 284.7
click at [498, 273] on html "Toggle navigation Home Bank Account List Load By Website Group [OXPLAY] ZEUS138…" at bounding box center [249, 164] width 499 height 329
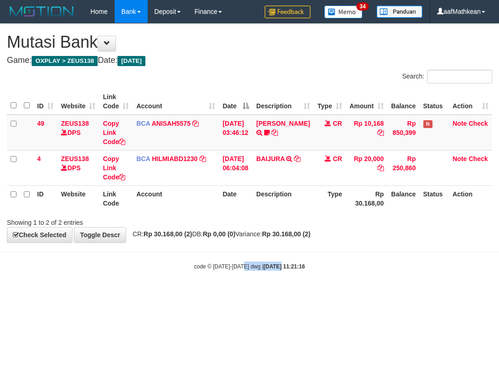
click at [334, 293] on html "Toggle navigation Home Bank Account List Load By Website Group [OXPLAY] ZEUS138…" at bounding box center [249, 146] width 499 height 293
click at [365, 293] on html "Toggle navigation Home Bank Account List Load By Website Group [OXPLAY] ZEUS138…" at bounding box center [249, 146] width 499 height 293
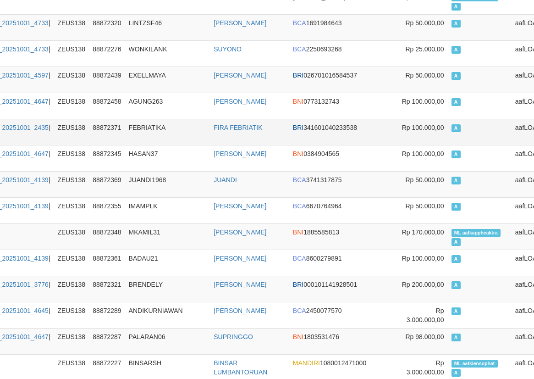
click at [396, 143] on td "Rp 100.000,00" at bounding box center [422, 132] width 52 height 26
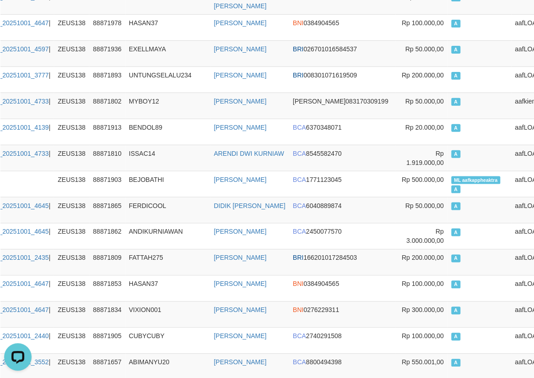
scroll to position [3472, 87]
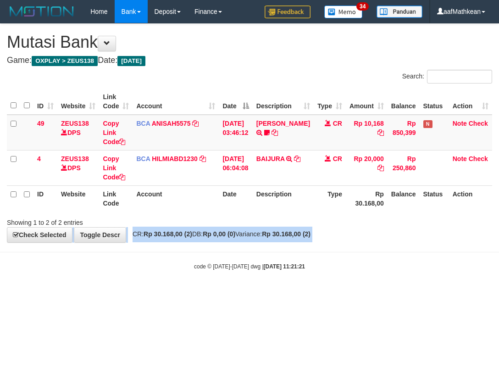
click at [234, 252] on body "Toggle navigation Home Bank Account List Load By Website Group [OXPLAY] ZEUS138…" at bounding box center [249, 146] width 499 height 293
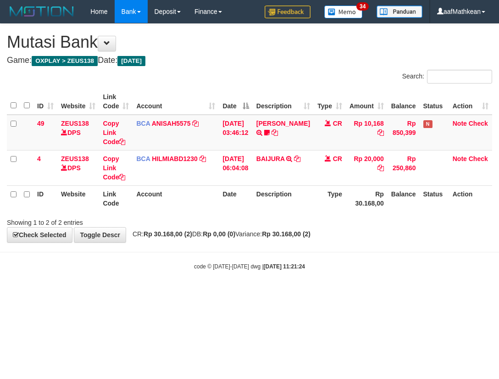
click at [149, 293] on html "Toggle navigation Home Bank Account List Load By Website Group [OXPLAY] ZEUS138…" at bounding box center [249, 146] width 499 height 293
drag, startPoint x: 226, startPoint y: 274, endPoint x: 274, endPoint y: 285, distance: 48.8
click at [240, 276] on body "Toggle navigation Home Bank Account List Load By Website Group [OXPLAY] ZEUS138…" at bounding box center [249, 146] width 499 height 293
click at [338, 258] on body "Toggle navigation Home Bank Account List Load By Website Group [OXPLAY] ZEUS138…" at bounding box center [249, 146] width 499 height 293
click at [337, 269] on div "code © [DATE]-[DATE] dwg | [DATE] 11:21:27" at bounding box center [249, 265] width 499 height 9
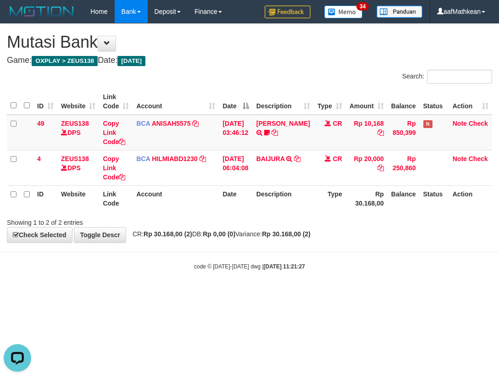
click at [328, 266] on div "code © [DATE]-[DATE] dwg | [DATE] 11:21:27" at bounding box center [249, 265] width 499 height 9
click at [330, 264] on div "code © [DATE]-[DATE] dwg | [DATE] 11:21:27" at bounding box center [249, 265] width 499 height 9
click at [296, 239] on div "**********" at bounding box center [249, 133] width 499 height 218
drag, startPoint x: 0, startPoint y: 0, endPoint x: 294, endPoint y: 245, distance: 382.5
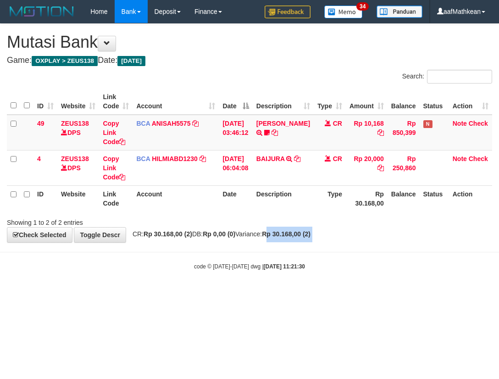
click body "Toggle navigation Home Bank Account List Load By Website Group [OXPLAY] ZEUS138…"
click at [300, 247] on body "Toggle navigation Home Bank Account List Load By Website Group [OXPLAY] ZEUS138…" at bounding box center [249, 146] width 499 height 293
click at [354, 257] on body "Toggle navigation Home Bank Account List Load By Website Group [OXPLAY] ZEUS138…" at bounding box center [249, 146] width 499 height 293
drag, startPoint x: 354, startPoint y: 250, endPoint x: 314, endPoint y: 209, distance: 57.7
click at [353, 249] on body "Toggle navigation Home Bank Account List Load By Website Group [OXPLAY] ZEUS138…" at bounding box center [249, 146] width 499 height 293
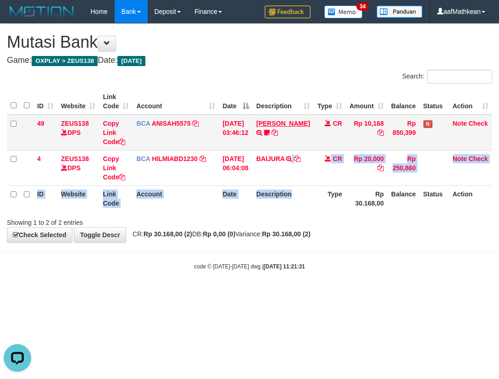
click at [280, 147] on table "ID Website Link Code Account Date Description Type Amount Balance Status Action…" at bounding box center [249, 149] width 485 height 123
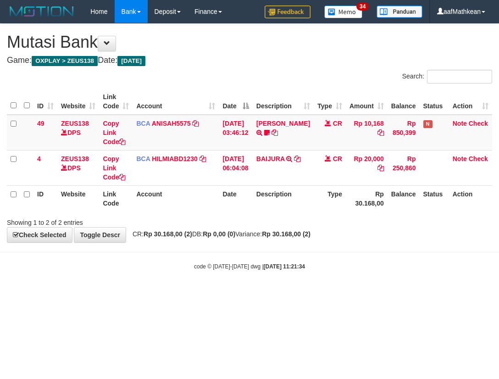
click at [348, 238] on div "**********" at bounding box center [249, 133] width 499 height 218
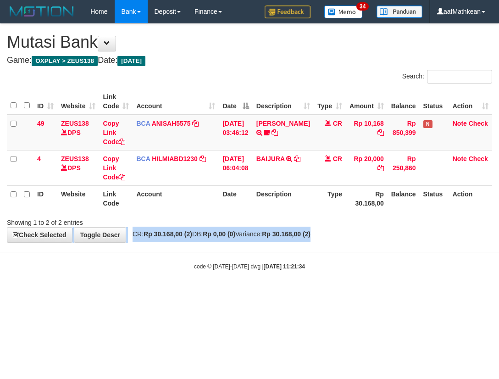
click at [350, 235] on div "**********" at bounding box center [249, 133] width 499 height 218
click at [344, 231] on div "**********" at bounding box center [249, 133] width 499 height 218
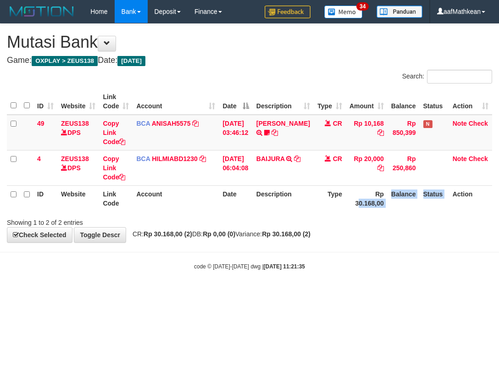
click at [248, 293] on html "Toggle navigation Home Bank Account List Load By Website Group [OXPLAY] ZEUS138…" at bounding box center [249, 146] width 499 height 293
click at [257, 287] on body "Toggle navigation Home Bank Account List Load By Website Group [OXPLAY] ZEUS138…" at bounding box center [249, 146] width 499 height 293
click at [293, 281] on body "Toggle navigation Home Bank Account List Load By Website Group [OXPLAY] ZEUS138…" at bounding box center [249, 146] width 499 height 293
drag, startPoint x: 213, startPoint y: 241, endPoint x: 232, endPoint y: 250, distance: 21.7
click at [216, 244] on body "Toggle navigation Home Bank Account List Load By Website Group [OXPLAY] ZEUS138…" at bounding box center [249, 146] width 499 height 293
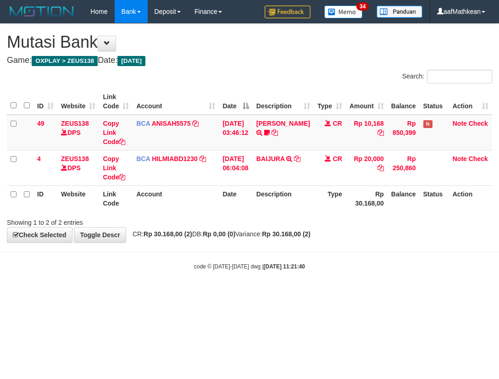
click at [324, 246] on body "Toggle navigation Home Bank Account List Load By Website Group [OXPLAY] ZEUS138…" at bounding box center [249, 146] width 499 height 293
click at [324, 243] on body "Toggle navigation Home Bank Account List Load By Website Group [OXPLAY] ZEUS138…" at bounding box center [249, 146] width 499 height 293
click at [327, 240] on div "**********" at bounding box center [249, 133] width 499 height 218
click at [278, 239] on div "**********" at bounding box center [249, 133] width 499 height 218
drag, startPoint x: 214, startPoint y: 289, endPoint x: 497, endPoint y: 331, distance: 286.9
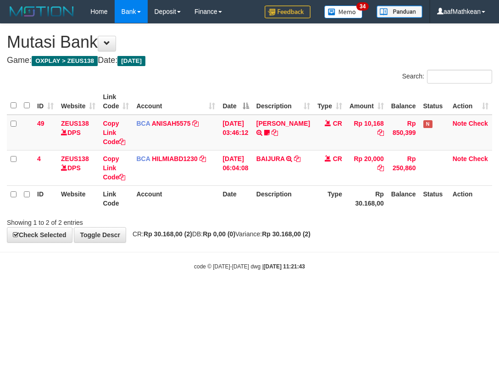
click at [223, 293] on body "Toggle navigation Home Bank Account List Load By Website Group [OXPLAY] ZEUS138…" at bounding box center [249, 146] width 499 height 293
click at [402, 231] on div "**********" at bounding box center [249, 133] width 499 height 218
click at [248, 293] on html "Toggle navigation Home Bank Account List Load By Website Group [OXPLAY] ZEUS138…" at bounding box center [249, 146] width 499 height 293
click at [265, 293] on html "Toggle navigation Home Bank Account List Load By Website Group [OXPLAY] ZEUS138…" at bounding box center [249, 146] width 499 height 293
drag, startPoint x: 276, startPoint y: 316, endPoint x: 280, endPoint y: 311, distance: 6.2
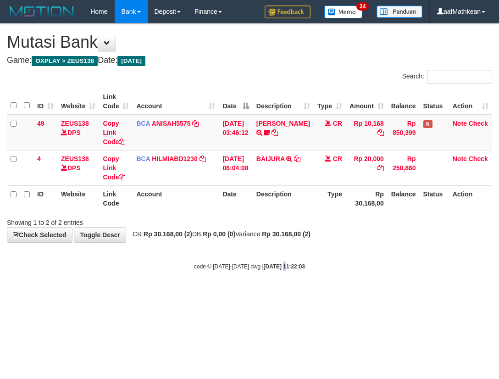
click at [276, 293] on html "Toggle navigation Home Bank Account List Load By Website Group [OXPLAY] ZEUS138…" at bounding box center [249, 146] width 499 height 293
click at [250, 293] on html "Toggle navigation Home Bank Account List Load By Website Group [OXPLAY] ZEUS138…" at bounding box center [249, 146] width 499 height 293
click at [254, 293] on html "Toggle navigation Home Bank Account List Load By Website Group [OXPLAY] ZEUS138…" at bounding box center [249, 146] width 499 height 293
click at [256, 293] on html "Toggle navigation Home Bank Account List Load By Website Group [OXPLAY] ZEUS138…" at bounding box center [249, 146] width 499 height 293
click at [258, 293] on html "Toggle navigation Home Bank Account List Load By Website Group [OXPLAY] ZEUS138…" at bounding box center [249, 146] width 499 height 293
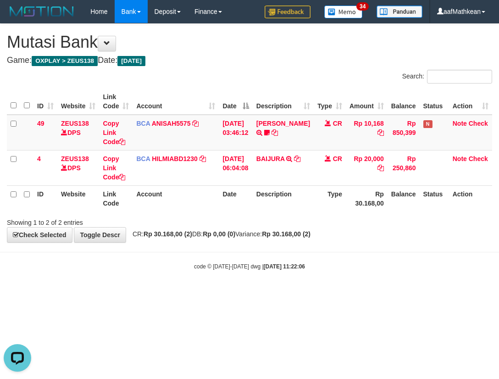
click at [103, 265] on body "Toggle navigation Home Bank Account List Load By Website Group [OXPLAY] ZEUS138…" at bounding box center [249, 146] width 499 height 293
drag, startPoint x: 116, startPoint y: 273, endPoint x: 144, endPoint y: 271, distance: 28.5
click at [121, 273] on body "Toggle navigation Home Bank Account List Load By Website Group [OXPLAY] ZEUS138…" at bounding box center [249, 146] width 499 height 293
drag, startPoint x: 144, startPoint y: 271, endPoint x: 171, endPoint y: 275, distance: 26.9
click at [152, 279] on body "Toggle navigation Home Bank Account List Load By Website Group [OXPLAY] ZEUS138…" at bounding box center [249, 146] width 499 height 293
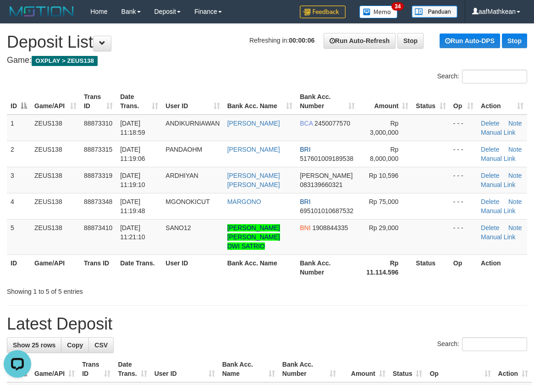
click at [123, 81] on div "Search: ID Game/API Trans ID Date Trans. User ID Bank Acc. Name Bank Acc. Numbe…" at bounding box center [267, 183] width 520 height 227
click at [120, 78] on div "Search:" at bounding box center [267, 78] width 534 height 16
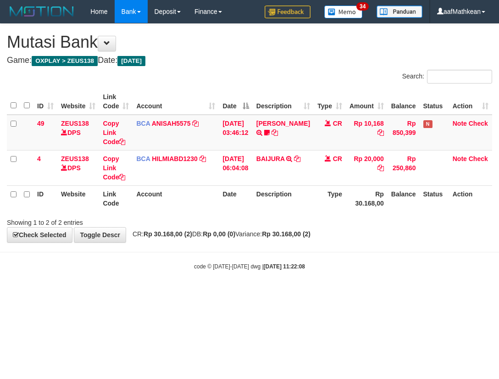
click at [192, 279] on body "Toggle navigation Home Bank Account List Load By Website Group [OXPLAY] ZEUS138…" at bounding box center [249, 146] width 499 height 293
click at [235, 263] on small "code © [DATE]-[DATE] dwg | [DATE] 11:22:09" at bounding box center [249, 266] width 111 height 6
click at [255, 260] on body "Toggle navigation Home Bank Account List Load By Website Group [OXPLAY] ZEUS138…" at bounding box center [249, 146] width 499 height 293
click at [293, 251] on body "Toggle navigation Home Bank Account List Load By Website Group [OXPLAY] ZEUS138…" at bounding box center [249, 146] width 499 height 293
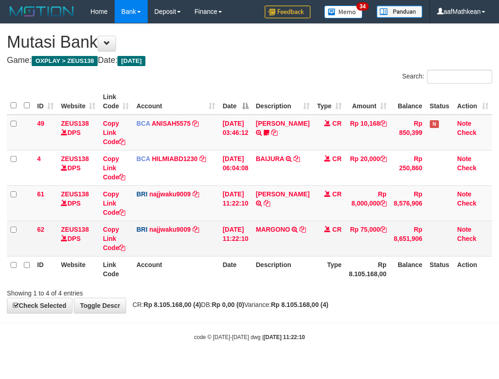
drag, startPoint x: 0, startPoint y: 0, endPoint x: 308, endPoint y: 244, distance: 393.3
click at [304, 249] on td "MARGONO TRANSFER NBMB MARGONO TO [PERSON_NAME] NINGSIH" at bounding box center [282, 238] width 61 height 35
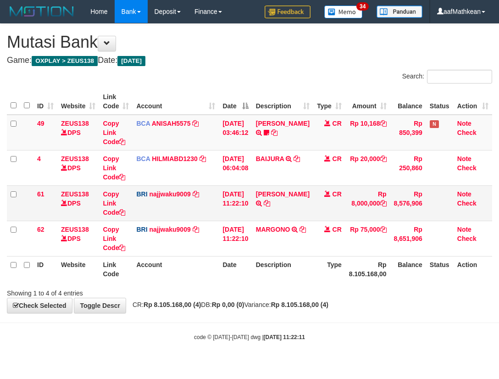
click at [298, 199] on td "ERICTER IMANUE TRANSFER NBMB ERICTER IMANUE TO SITI KURNIA NINGSIH" at bounding box center [282, 202] width 61 height 35
click at [270, 201] on icon at bounding box center [267, 203] width 6 height 6
click at [268, 268] on th "Description" at bounding box center [282, 269] width 61 height 26
drag, startPoint x: 281, startPoint y: 280, endPoint x: 317, endPoint y: 273, distance: 36.9
click at [285, 280] on th "Description" at bounding box center [282, 269] width 61 height 26
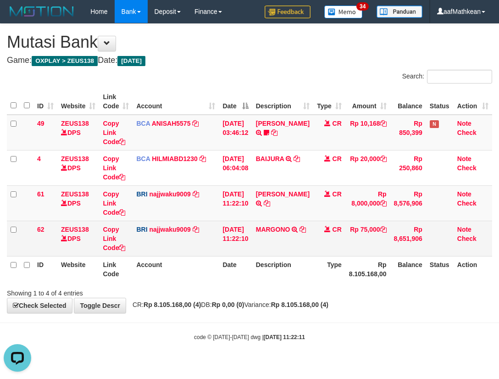
drag, startPoint x: 317, startPoint y: 273, endPoint x: 317, endPoint y: 244, distance: 29.3
click at [320, 268] on tr "ID Website Link Code Account Date Description Type Rp 8.105.168,00 Balance Stat…" at bounding box center [249, 269] width 485 height 26
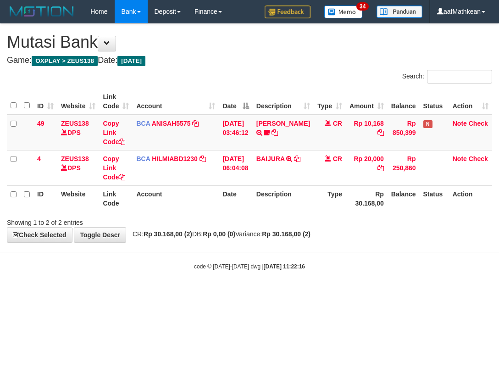
click at [309, 259] on body "Toggle navigation Home Bank Account List Load By Website Group [OXPLAY] ZEUS138…" at bounding box center [249, 146] width 499 height 293
drag, startPoint x: 389, startPoint y: 296, endPoint x: 495, endPoint y: 328, distance: 110.5
click at [420, 293] on html "Toggle navigation Home Bank Account List Load By Website Group [OXPLAY] ZEUS138…" at bounding box center [249, 146] width 499 height 293
drag, startPoint x: 204, startPoint y: 296, endPoint x: 391, endPoint y: 289, distance: 186.3
click at [215, 293] on html "Toggle navigation Home Bank Account List Load By Website Group [OXPLAY] ZEUS138…" at bounding box center [249, 146] width 499 height 293
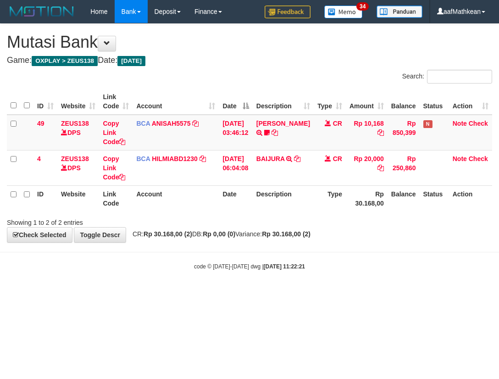
click at [303, 276] on body "Toggle navigation Home Bank Account List Load By Website Group [OXPLAY] ZEUS138…" at bounding box center [249, 146] width 499 height 293
click at [178, 271] on body "Toggle navigation Home Bank Account List Load By Website Group [OXPLAY] ZEUS138…" at bounding box center [249, 146] width 499 height 293
click at [188, 276] on body "Toggle navigation Home Bank Account List Load By Website Group [OXPLAY] ZEUS138…" at bounding box center [249, 146] width 499 height 293
click at [233, 281] on body "Toggle navigation Home Bank Account List Load By Website Group [OXPLAY] ZEUS138…" at bounding box center [249, 146] width 499 height 293
click at [264, 268] on strong "[DATE] 11:22:22" at bounding box center [284, 266] width 41 height 6
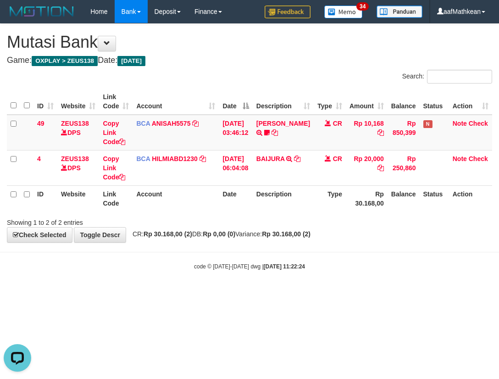
click at [343, 269] on div "code © 2012-2018 dwg | 2025/10/01 11:22:24" at bounding box center [249, 265] width 499 height 9
drag, startPoint x: 343, startPoint y: 282, endPoint x: 321, endPoint y: 280, distance: 22.5
click at [342, 282] on body "Toggle navigation Home Bank Account List Load By Website Group [OXPLAY] ZEUS138…" at bounding box center [249, 146] width 499 height 293
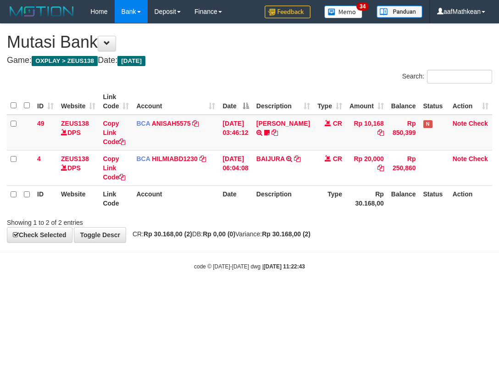
drag, startPoint x: 306, startPoint y: 288, endPoint x: 305, endPoint y: 293, distance: 4.6
click at [305, 288] on body "Toggle navigation Home Bank Account List Load By Website Group [OXPLAY] ZEUS138…" at bounding box center [249, 146] width 499 height 293
click at [301, 293] on html "Toggle navigation Home Bank Account List Load By Website Group [OXPLAY] ZEUS138…" at bounding box center [249, 146] width 499 height 293
click at [299, 293] on html "Toggle navigation Home Bank Account List Load By Website Group [OXPLAY] ZEUS138…" at bounding box center [249, 146] width 499 height 293
click at [291, 293] on html "Toggle navigation Home Bank Account List Load By Website Group [OXPLAY] ZEUS138…" at bounding box center [249, 146] width 499 height 293
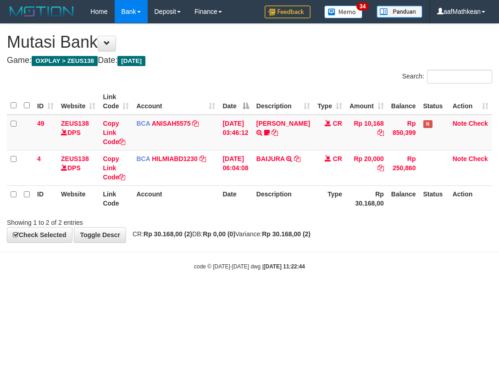
click at [296, 293] on html "Toggle navigation Home Bank Account List Load By Website Group [OXPLAY] ZEUS138…" at bounding box center [249, 146] width 499 height 293
click at [297, 293] on html "Toggle navigation Home Bank Account List Load By Website Group [OXPLAY] ZEUS138…" at bounding box center [249, 146] width 499 height 293
click at [290, 293] on html "Toggle navigation Home Bank Account List Load By Website Group [OXPLAY] ZEUS138…" at bounding box center [249, 146] width 499 height 293
click at [302, 293] on html "Toggle navigation Home Bank Account List Load By Website Group [OXPLAY] ZEUS138…" at bounding box center [249, 146] width 499 height 293
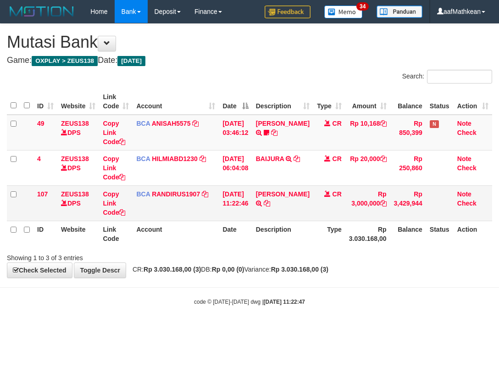
click at [327, 256] on div "**********" at bounding box center [249, 151] width 499 height 254
click at [269, 212] on td "ANDI KURNIAWAN TRSF E-BANKING CR 0110/FTSCY/WS95031 3000000.00ANDI KURNIAWAN" at bounding box center [282, 202] width 61 height 35
click at [270, 206] on icon at bounding box center [267, 203] width 6 height 6
click at [187, 236] on th "Account" at bounding box center [176, 234] width 86 height 26
drag, startPoint x: 193, startPoint y: 247, endPoint x: 201, endPoint y: 246, distance: 7.9
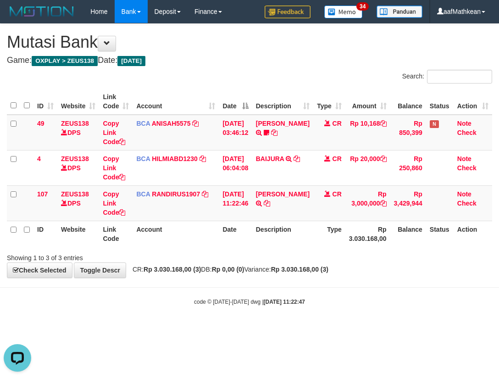
click at [194, 248] on div "ID Website Link Code Account Date Description Type Amount Balance Status Action…" at bounding box center [249, 168] width 499 height 164
click at [229, 243] on th "Date" at bounding box center [235, 234] width 33 height 26
click at [151, 238] on th "Account" at bounding box center [176, 234] width 86 height 26
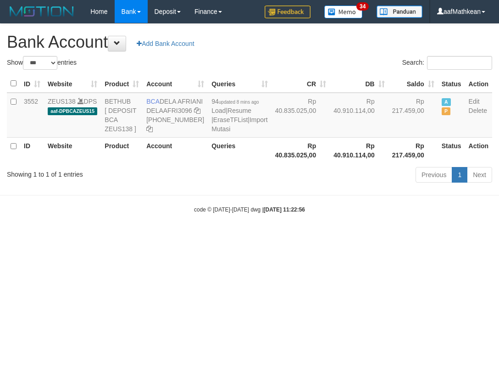
select select "***"
drag, startPoint x: 160, startPoint y: 98, endPoint x: 182, endPoint y: 112, distance: 25.4
click at [182, 112] on td "BCA DELA AFRIANI DELAAFRI3096 869-245-8639" at bounding box center [175, 115] width 65 height 45
copy td "DELA AFRIANI"
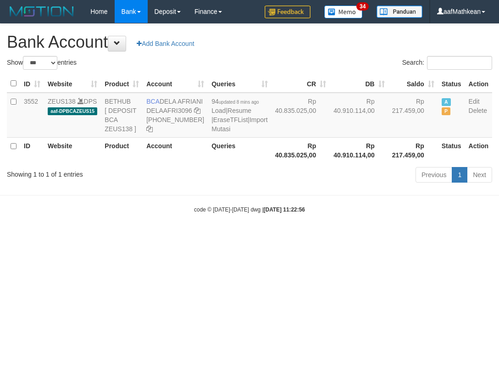
click at [161, 163] on th "Account" at bounding box center [175, 150] width 65 height 26
click at [137, 163] on tr "ID Website Product Account Queries Rp 40.835.025,00 Rp 40.910.114,00 Rp 217.459…" at bounding box center [249, 150] width 485 height 26
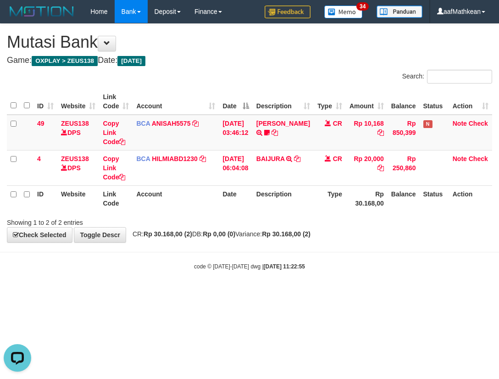
click at [317, 293] on html "Toggle navigation Home Bank Account List Load By Website Group [OXPLAY] ZEUS138…" at bounding box center [249, 146] width 499 height 293
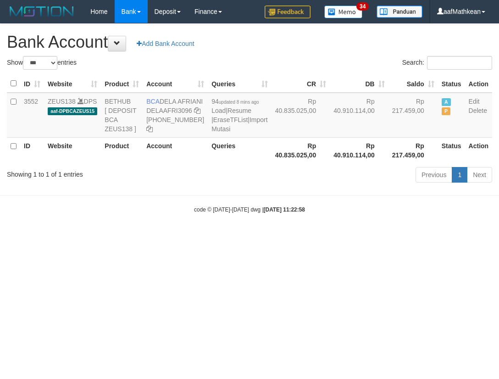
select select "***"
drag, startPoint x: 302, startPoint y: 244, endPoint x: 310, endPoint y: 240, distance: 9.0
click at [304, 237] on body "Toggle navigation Home Bank Account List Load By Website Group [OXPLAY] ZEUS138…" at bounding box center [249, 118] width 499 height 237
click at [310, 237] on body "Toggle navigation Home Bank Account List Load By Website Group [OXPLAY] ZEUS138…" at bounding box center [249, 118] width 499 height 237
select select "***"
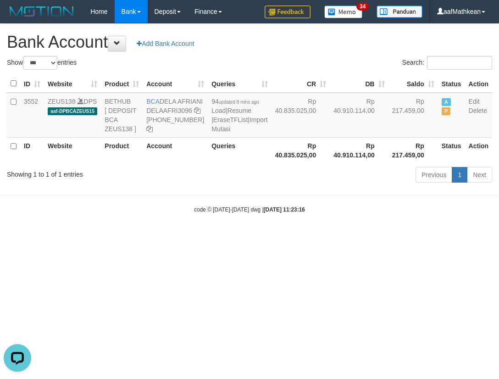
click at [189, 237] on body "Toggle navigation Home Bank Account List Load By Website Group [OXPLAY] ZEUS138…" at bounding box center [249, 118] width 499 height 237
click at [194, 114] on icon at bounding box center [197, 110] width 6 height 6
drag, startPoint x: 407, startPoint y: 235, endPoint x: 840, endPoint y: 174, distance: 437.6
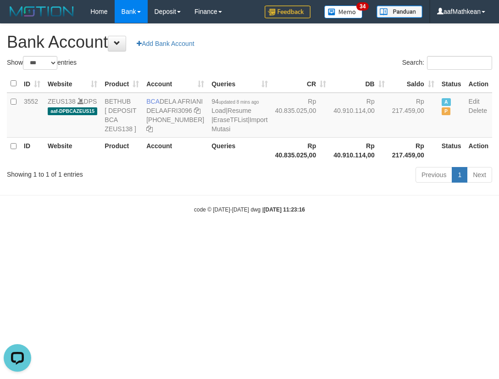
click at [498, 174] on html "Toggle navigation Home Bank Account List Load By Website Group [OXPLAY] ZEUS138…" at bounding box center [249, 118] width 499 height 237
select select "***"
click at [342, 227] on body "Toggle navigation Home Bank Account List Load By Website Group [OXPLAY] ZEUS138…" at bounding box center [249, 118] width 499 height 237
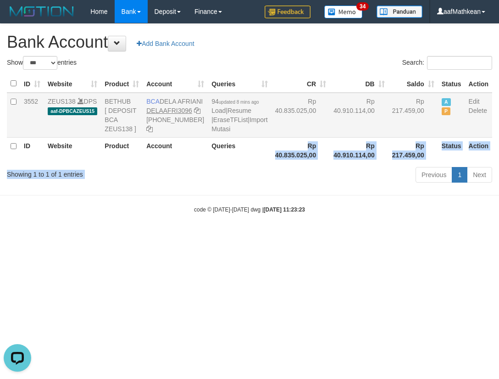
click at [189, 135] on div "Show ** ** ** *** *** entries Search: ID Website Product Account Queries CR [PE…" at bounding box center [249, 121] width 485 height 130
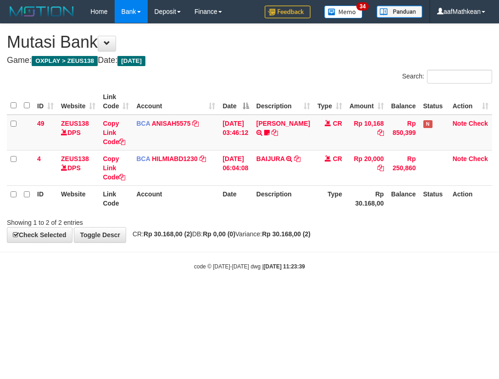
click at [351, 262] on body "Toggle navigation Home Bank Account List Load By Website Group [OXPLAY] ZEUS138…" at bounding box center [249, 146] width 499 height 293
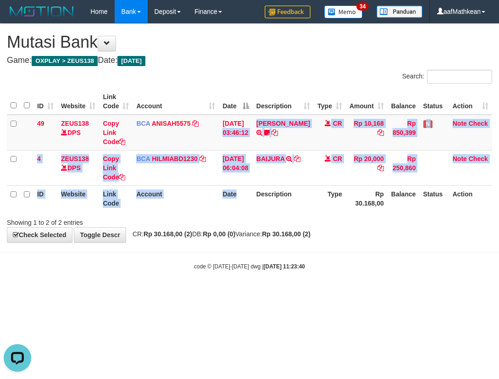
click at [240, 202] on table "ID Website Link Code Account Date Description Type Amount Balance Status Action…" at bounding box center [249, 149] width 485 height 123
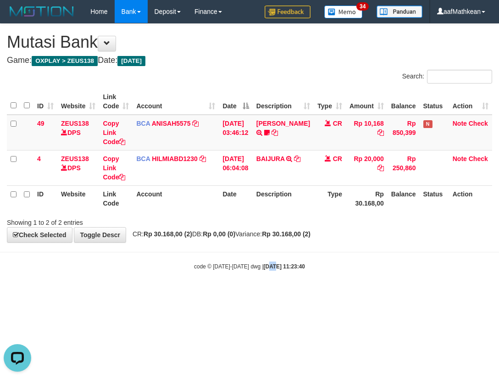
drag, startPoint x: 266, startPoint y: 260, endPoint x: 276, endPoint y: 239, distance: 23.8
click at [268, 259] on body "Toggle navigation Home Bank Account List Load By Website Group [OXPLAY] ZEUS138…" at bounding box center [249, 146] width 499 height 293
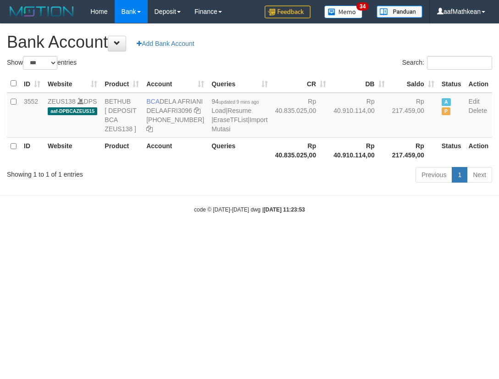
select select "***"
drag, startPoint x: 144, startPoint y: 98, endPoint x: 177, endPoint y: 111, distance: 35.0
click at [177, 111] on td "BCA DELA AFRIANI DELAAFRI3096 [PHONE_NUMBER]" at bounding box center [175, 115] width 65 height 45
copy td "BCA DELA AFRIANI"
click at [325, 237] on body "Toggle navigation Home Bank Account List Load By Website Group [OXPLAY] ZEUS138…" at bounding box center [249, 118] width 499 height 237
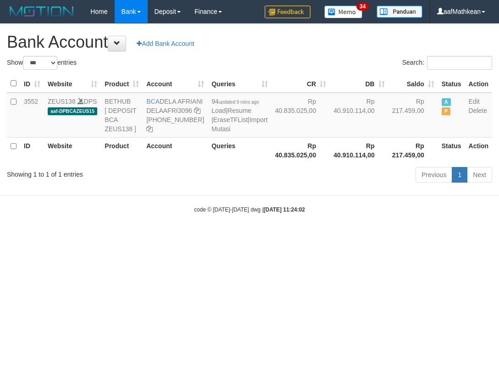
select select "***"
click at [30, 237] on html "Toggle navigation Home Bank Account List Load By Website Group [OXPLAY] ZEUS138…" at bounding box center [249, 118] width 499 height 237
drag, startPoint x: 95, startPoint y: 299, endPoint x: 495, endPoint y: 244, distance: 403.1
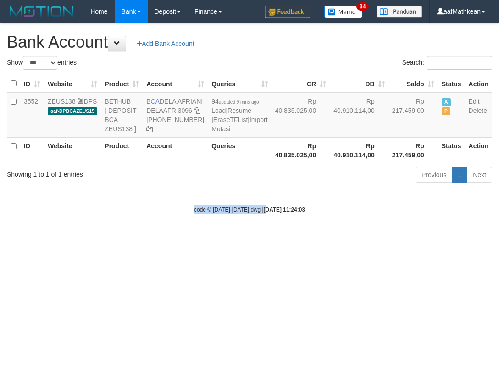
click at [327, 237] on html "Toggle navigation Home Bank Account List Load By Website Group [OXPLAY] ZEUS138…" at bounding box center [249, 118] width 499 height 237
select select "***"
drag, startPoint x: 204, startPoint y: 235, endPoint x: 193, endPoint y: 254, distance: 21.8
click at [205, 214] on div "code © [DATE]-[DATE] dwg | [DATE] 11:24:04" at bounding box center [249, 208] width 499 height 9
click at [192, 237] on html "Toggle navigation Home Bank Account List Load By Website Group [OXPLAY] ZEUS138…" at bounding box center [249, 118] width 499 height 237
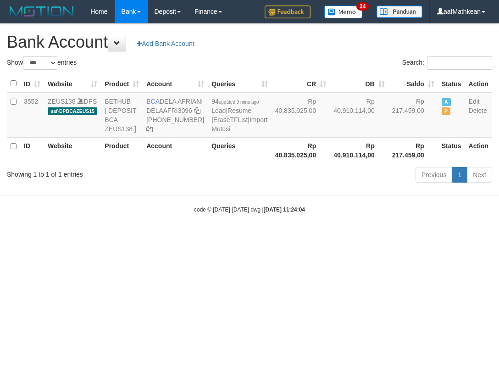
click at [190, 237] on html "Toggle navigation Home Bank Account List Load By Website Group [OXPLAY] ZEUS138…" at bounding box center [249, 118] width 499 height 237
select select "***"
drag, startPoint x: 0, startPoint y: 0, endPoint x: 177, endPoint y: 110, distance: 208.8
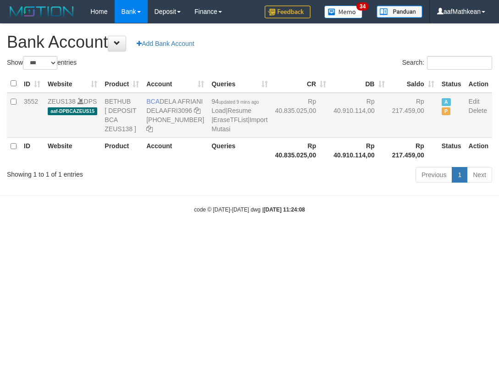
click at [177, 110] on td "BCA DELA AFRIANI DELAAFRI3096 [PHONE_NUMBER]" at bounding box center [175, 115] width 65 height 45
copy td "DELA AFRIANI"
drag, startPoint x: 185, startPoint y: 229, endPoint x: 90, endPoint y: 204, distance: 97.5
click at [171, 228] on body "Toggle navigation Home Bank Account List Load By Website Group [OXPLAY] ZEUS138…" at bounding box center [249, 118] width 499 height 237
click at [271, 237] on html "Toggle navigation Home Bank Account List Load By Website Group [OXPLAY] ZEUS138…" at bounding box center [249, 118] width 499 height 237
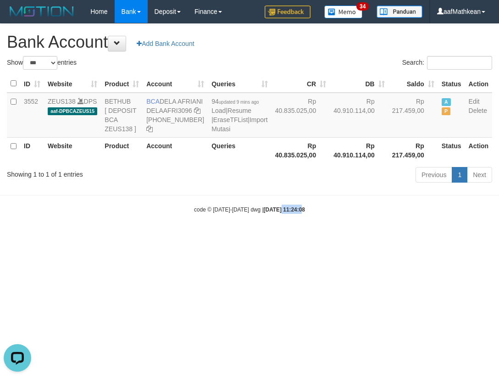
drag, startPoint x: 286, startPoint y: 258, endPoint x: 140, endPoint y: 1, distance: 295.7
click at [266, 229] on html "Toggle navigation Home Bank Account List Load By Website Group [OXPLAY] ZEUS138…" at bounding box center [249, 118] width 499 height 237
select select "***"
click at [211, 116] on link "Import Mutasi" at bounding box center [239, 124] width 56 height 17
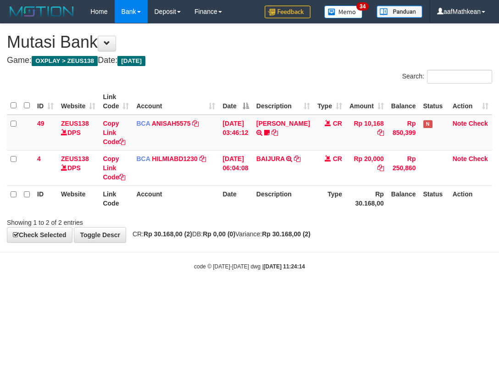
click at [279, 225] on div "Showing 1 to 2 of 2 entries" at bounding box center [249, 220] width 499 height 13
